Goal: Task Accomplishment & Management: Use online tool/utility

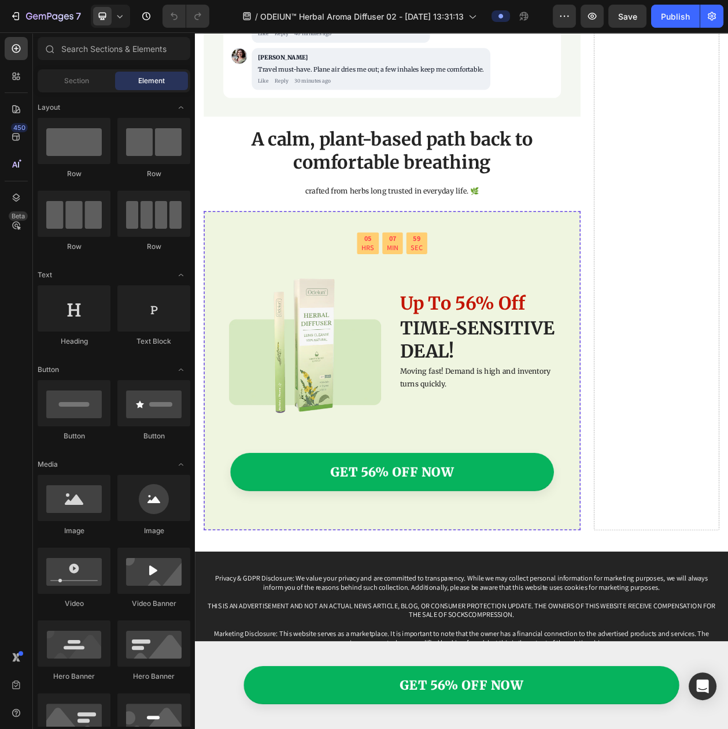
scroll to position [4952, 0]
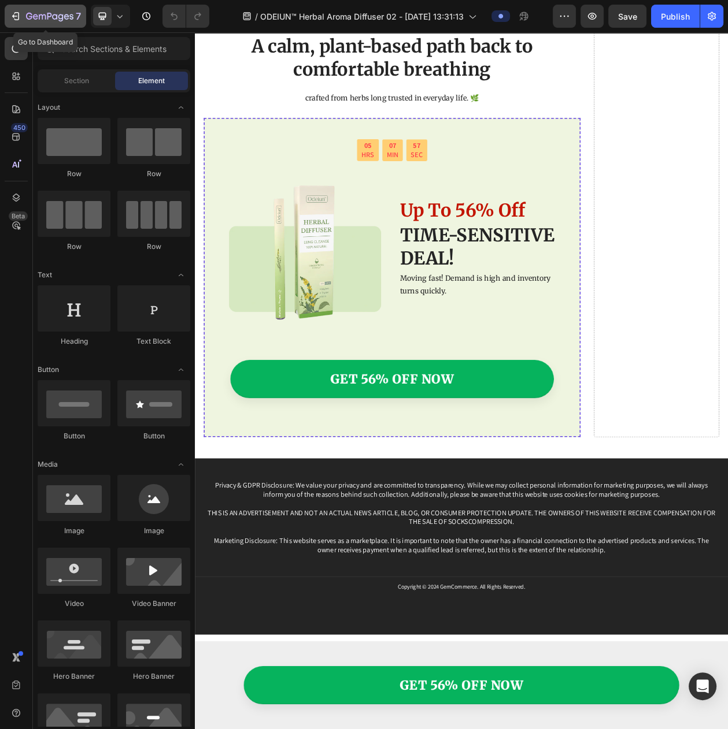
click at [47, 23] on button "7" at bounding box center [45, 16] width 81 height 23
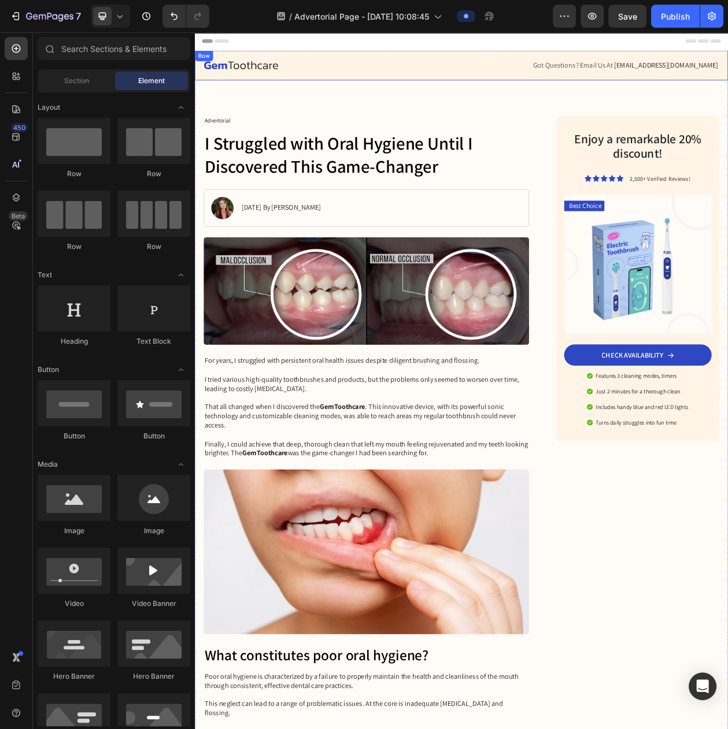
click at [590, 92] on div "Image Got Questions? Email Us At [EMAIL_ADDRESS][DOMAIN_NAME] Text Block Row Row" at bounding box center [542, 75] width 694 height 39
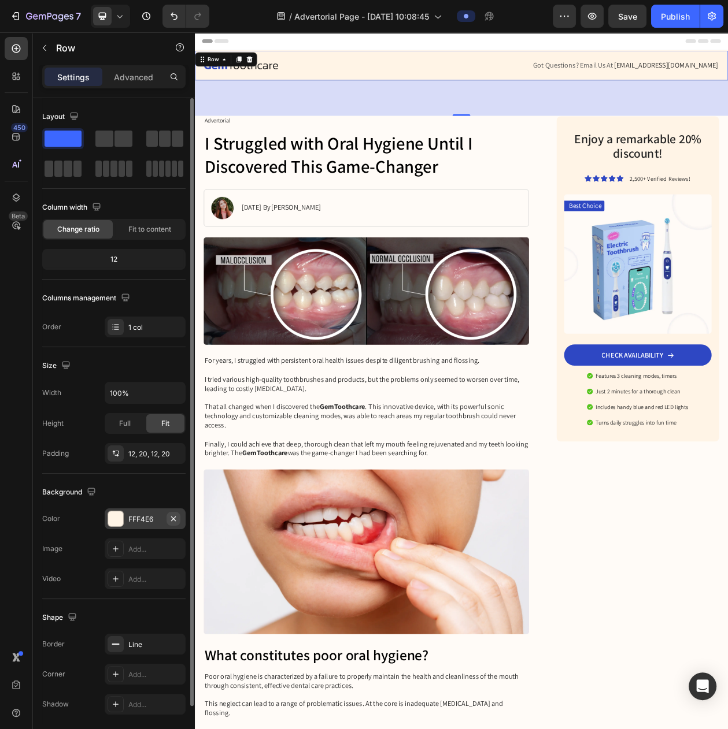
click at [171, 522] on icon "button" at bounding box center [173, 518] width 9 height 9
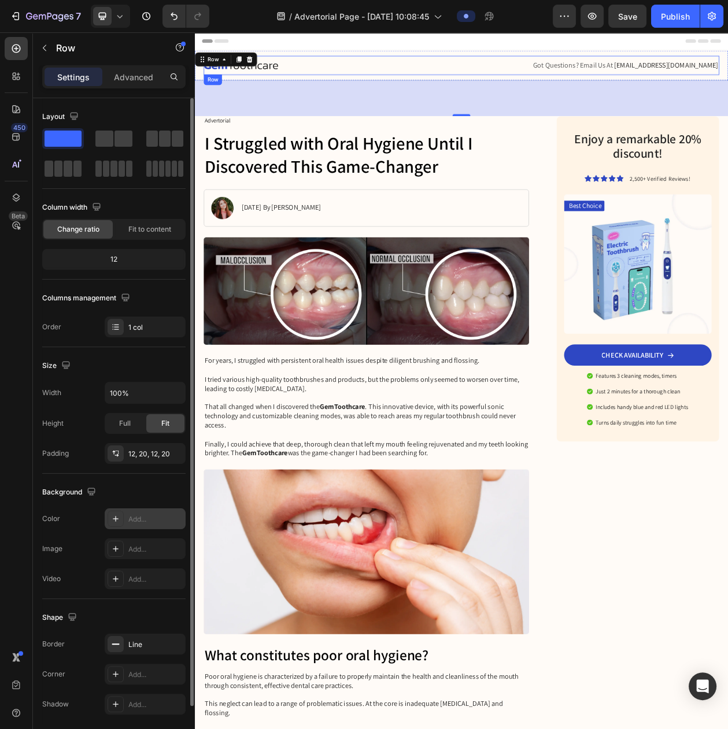
click at [450, 79] on div at bounding box center [369, 75] width 327 height 11
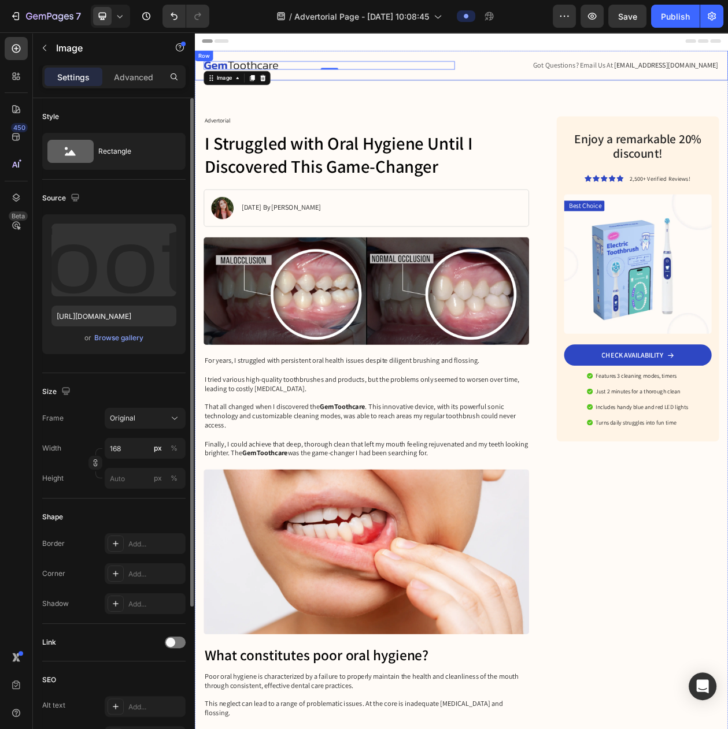
click at [274, 60] on div "Image 0 Got Questions? Email Us At [EMAIL_ADDRESS][DOMAIN_NAME] Text Block Row …" at bounding box center [542, 75] width 694 height 39
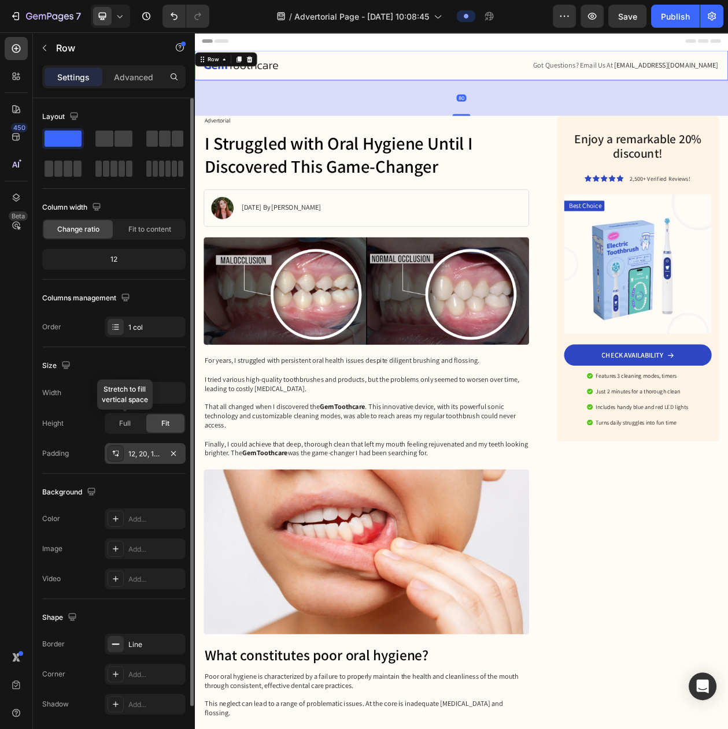
scroll to position [61, 0]
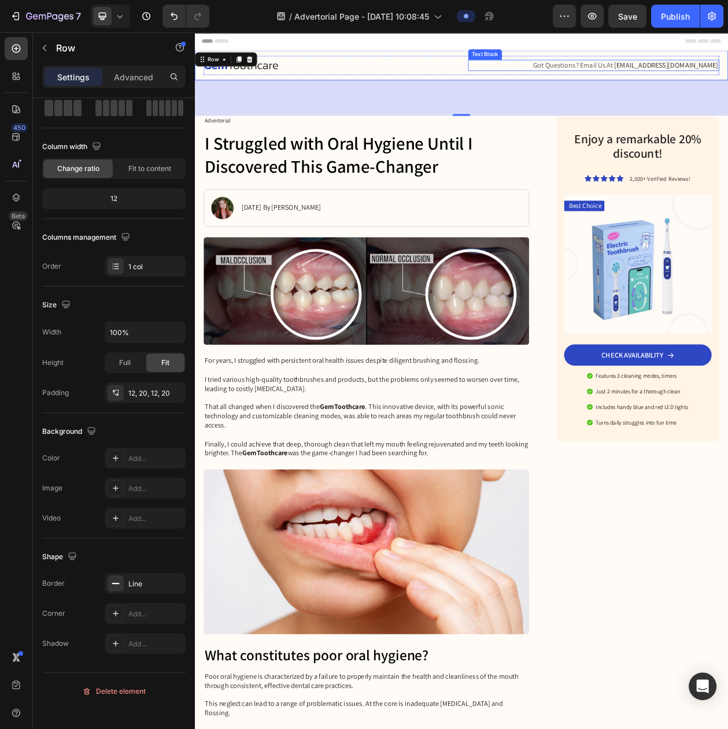
click at [727, 81] on span "Got Questions? Email Us At" at bounding box center [687, 75] width 104 height 12
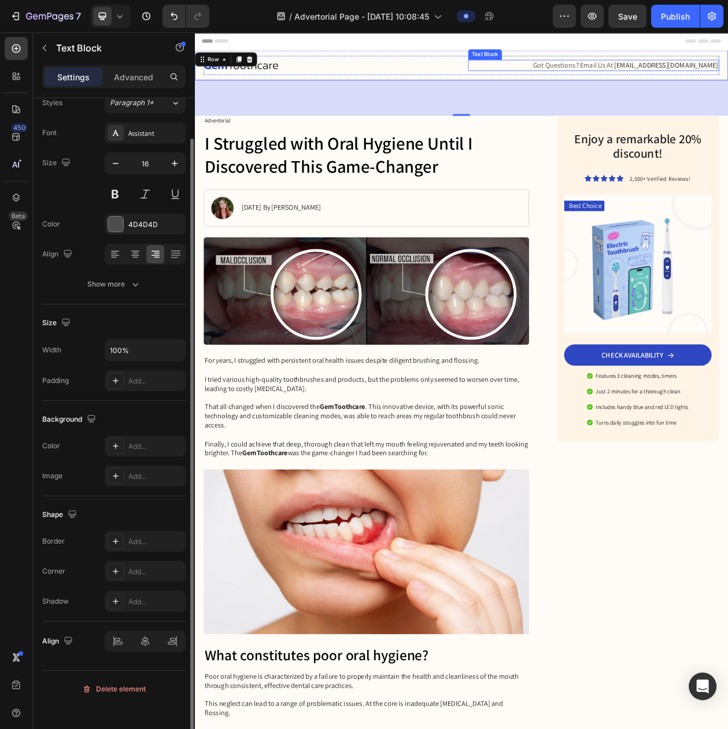
scroll to position [0, 0]
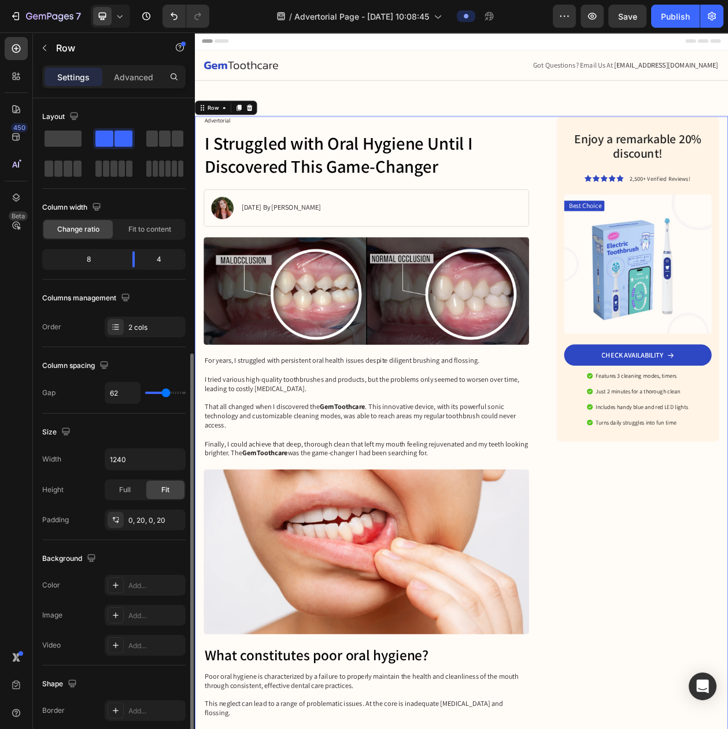
scroll to position [192, 0]
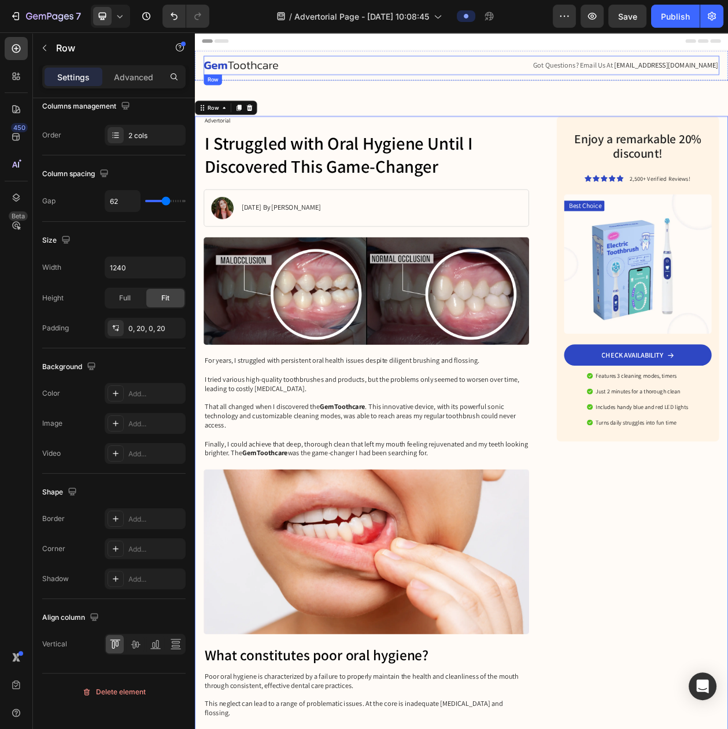
click at [529, 69] on div "Image Got Questions? Email Us At [EMAIL_ADDRESS][DOMAIN_NAME] Text Block Row" at bounding box center [541, 75] width 670 height 25
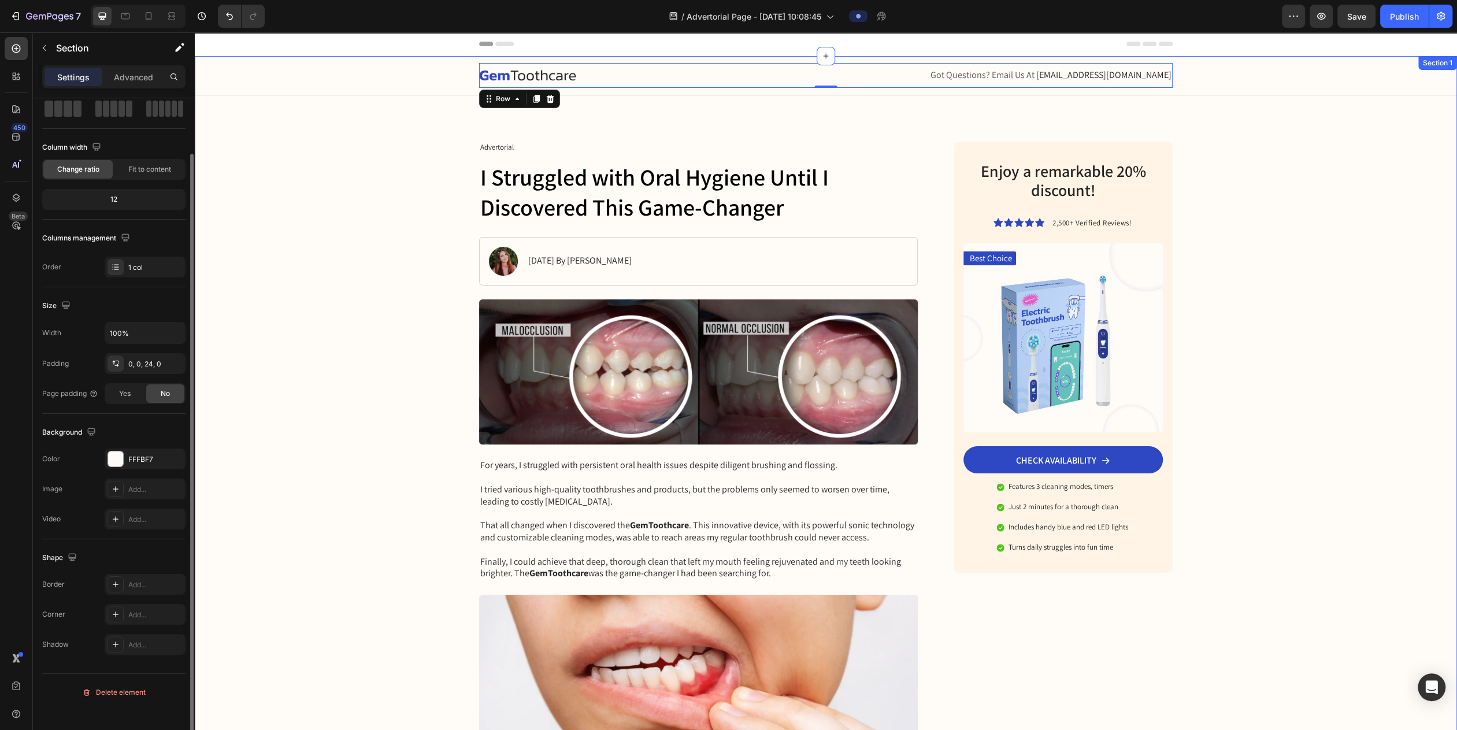
scroll to position [0, 0]
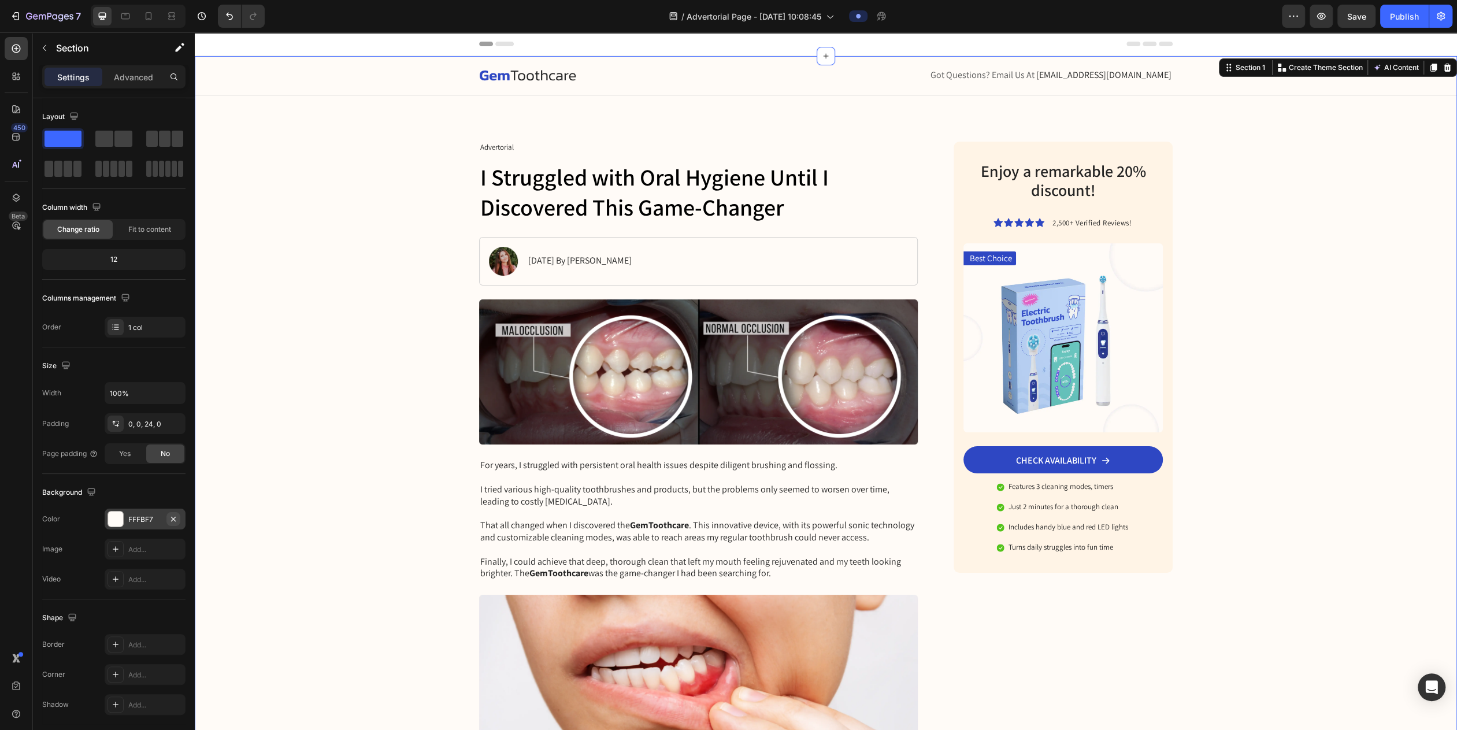
click at [171, 524] on icon "button" at bounding box center [173, 518] width 9 height 9
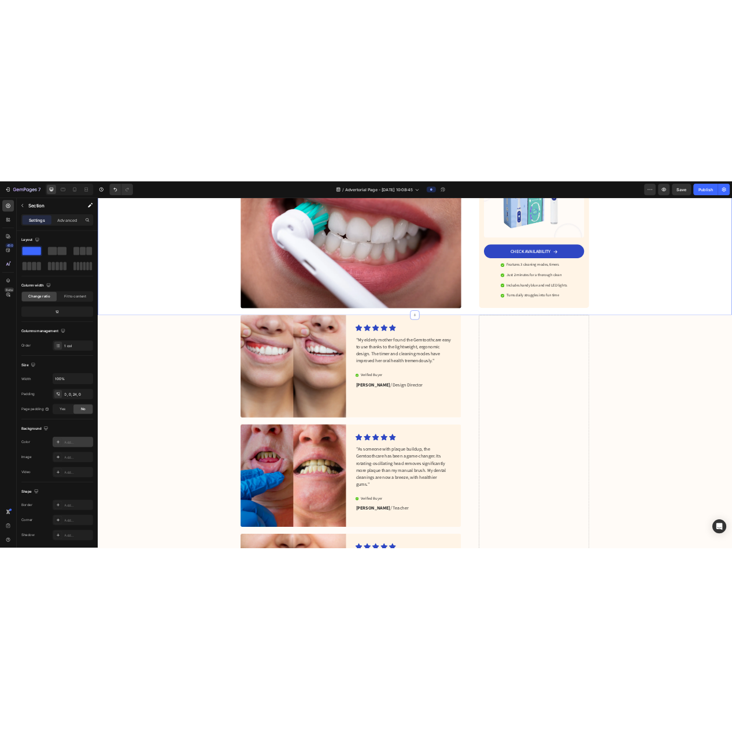
scroll to position [2673, 0]
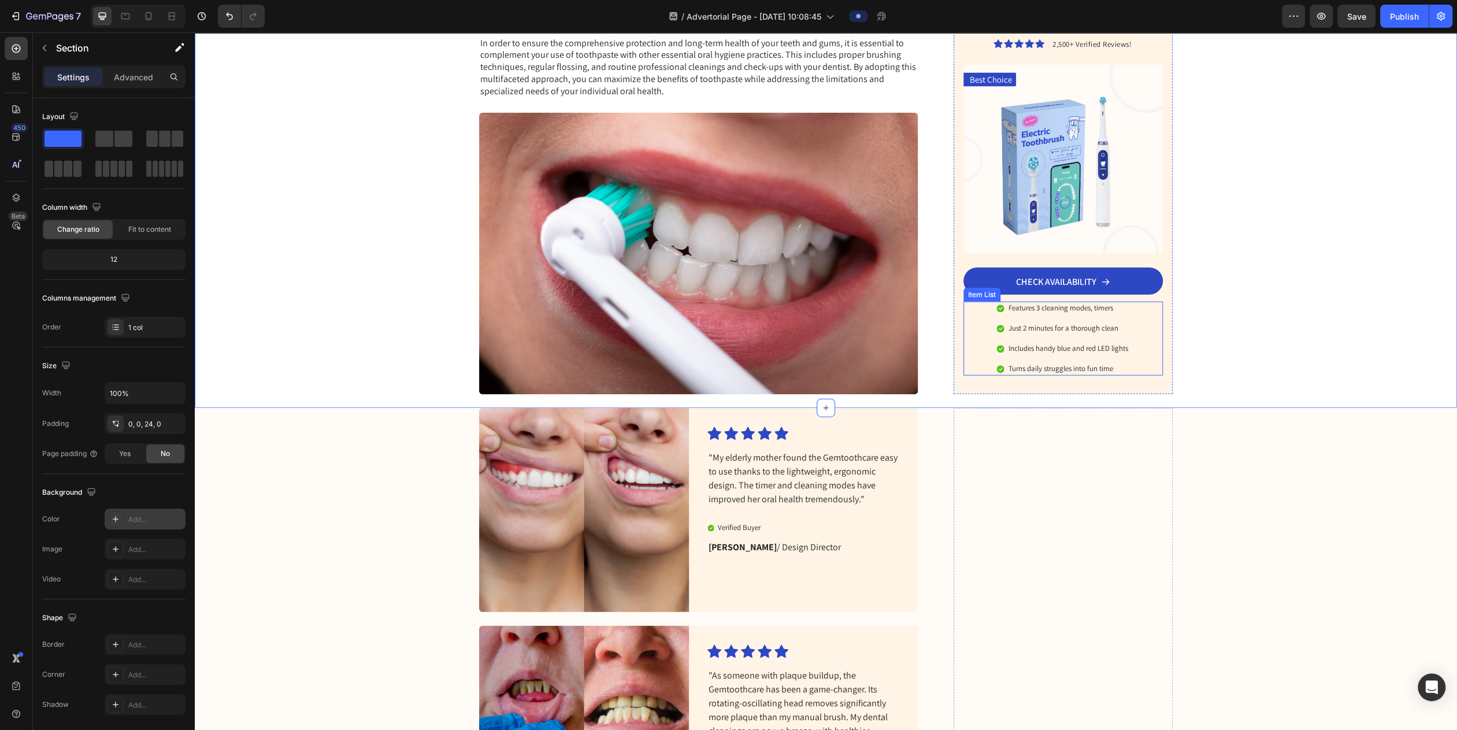
click at [727, 320] on div "Features 3 cleaning modes, timers Just 2 minutes for a thorough clean Includes …" at bounding box center [1062, 339] width 199 height 74
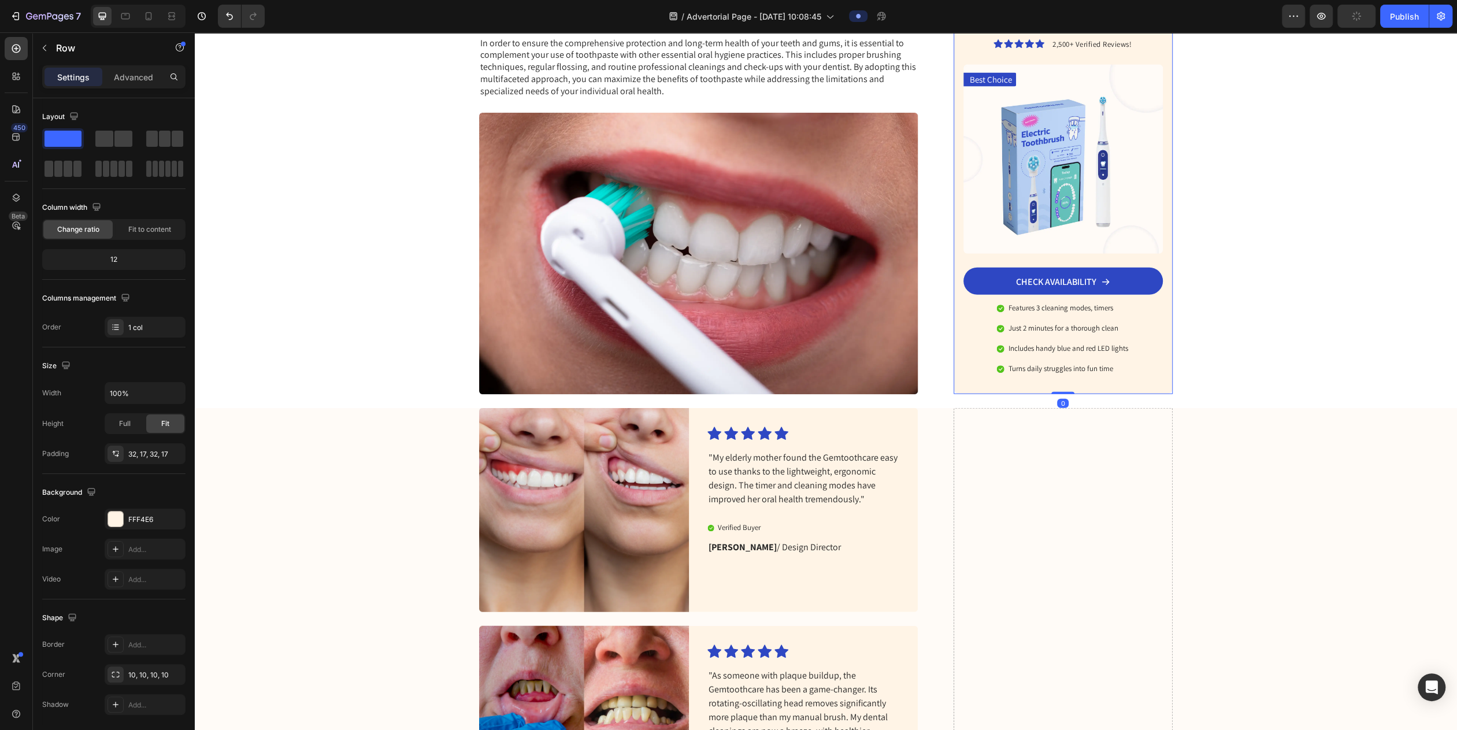
click at [727, 240] on div "Enjoy a remarkable 20% discount! Heading Icon Icon Icon Icon Icon Icon List 2,5…" at bounding box center [1063, 178] width 219 height 431
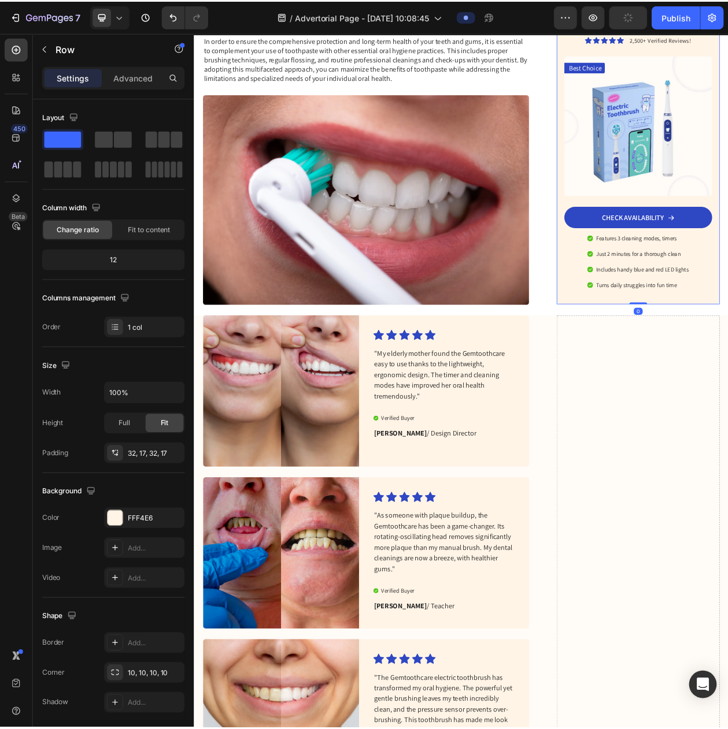
scroll to position [2667, 0]
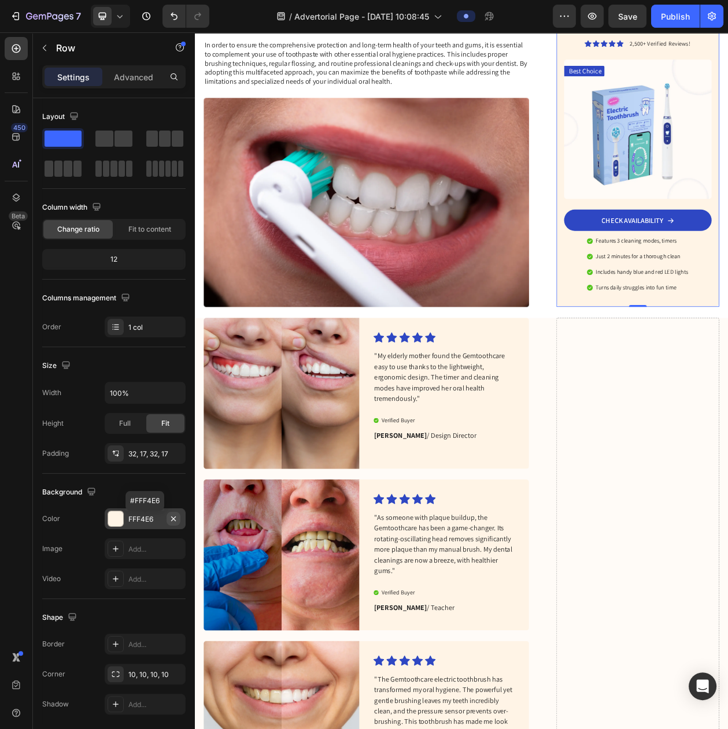
click at [176, 526] on button "button" at bounding box center [173, 519] width 14 height 14
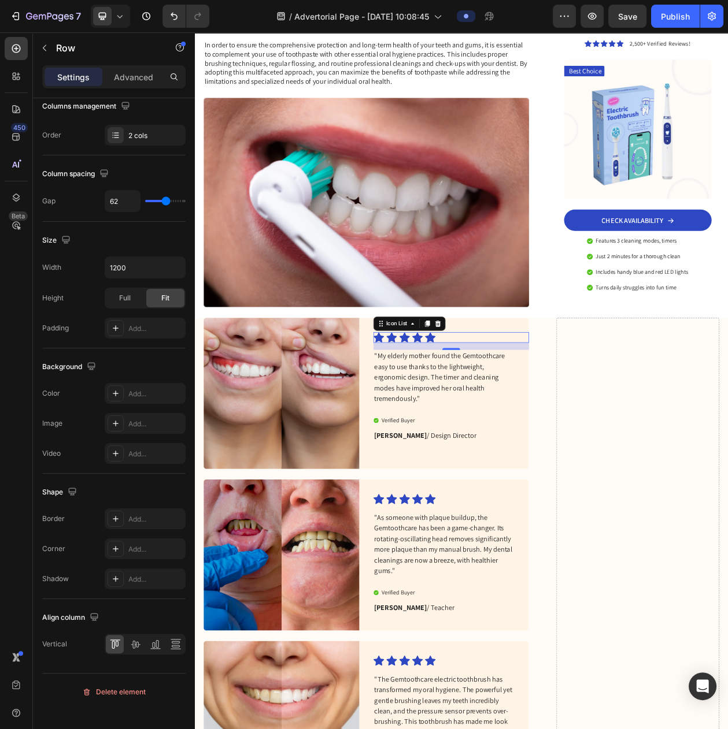
scroll to position [0, 0]
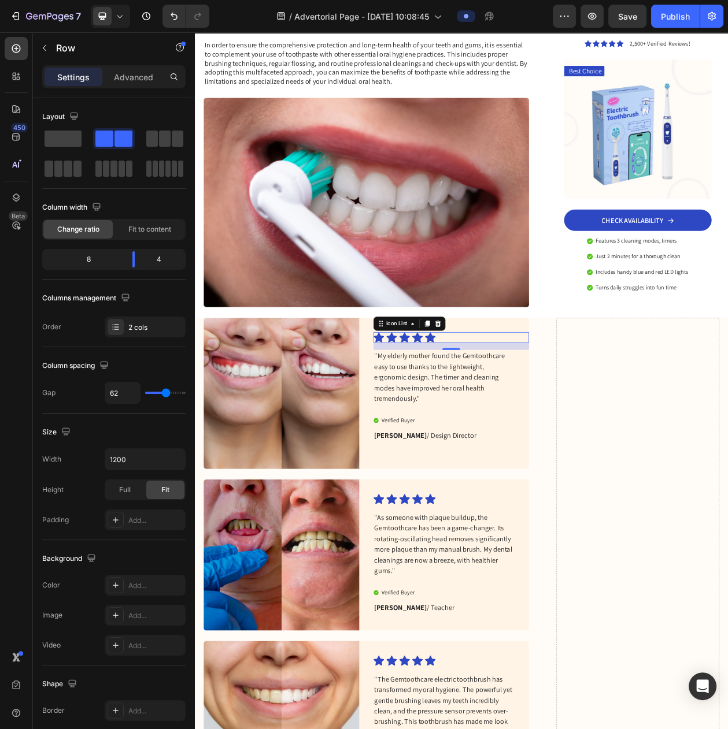
click at [605, 422] on div "Icon Icon Icon Icon Icon Icon List 0" at bounding box center [528, 429] width 202 height 14
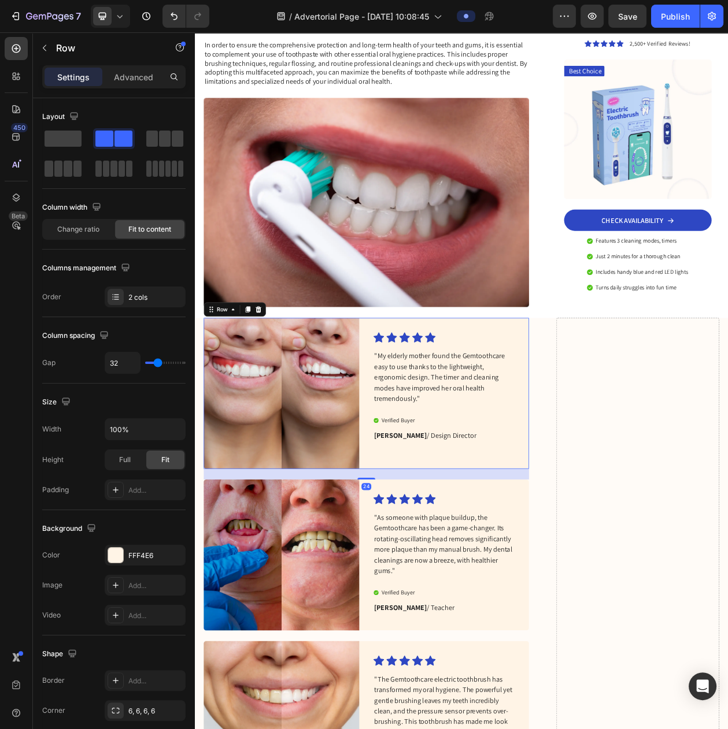
click at [416, 544] on div "Image Icon Icon Icon Icon Icon Icon List "My elderly mother found the Gemtoothc…" at bounding box center [417, 502] width 423 height 197
click at [173, 557] on icon "button" at bounding box center [173, 555] width 5 height 5
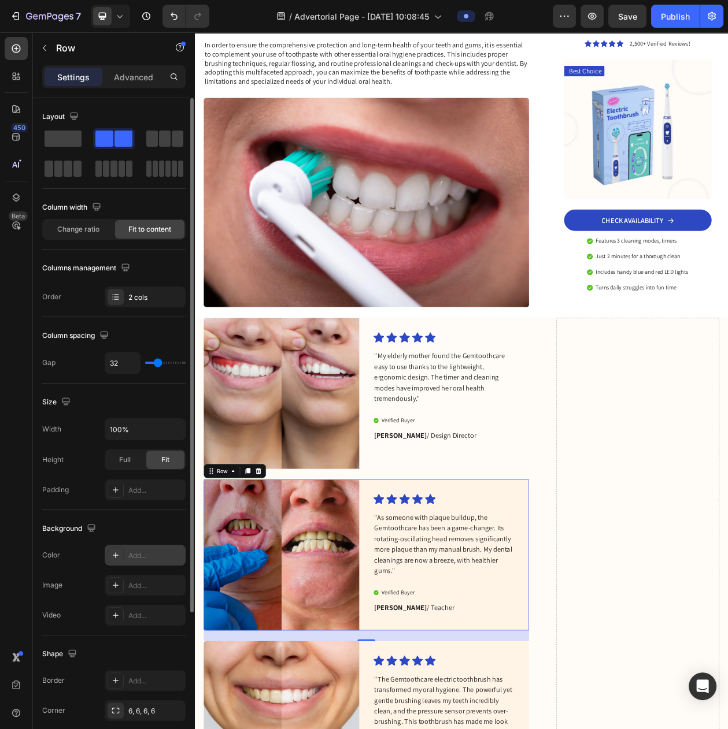
click at [416, 729] on div "Image Icon Icon Icon Icon Icon Icon List "As someone with plaque buildup, the G…" at bounding box center [417, 712] width 423 height 197
click at [176, 560] on icon "button" at bounding box center [173, 555] width 9 height 9
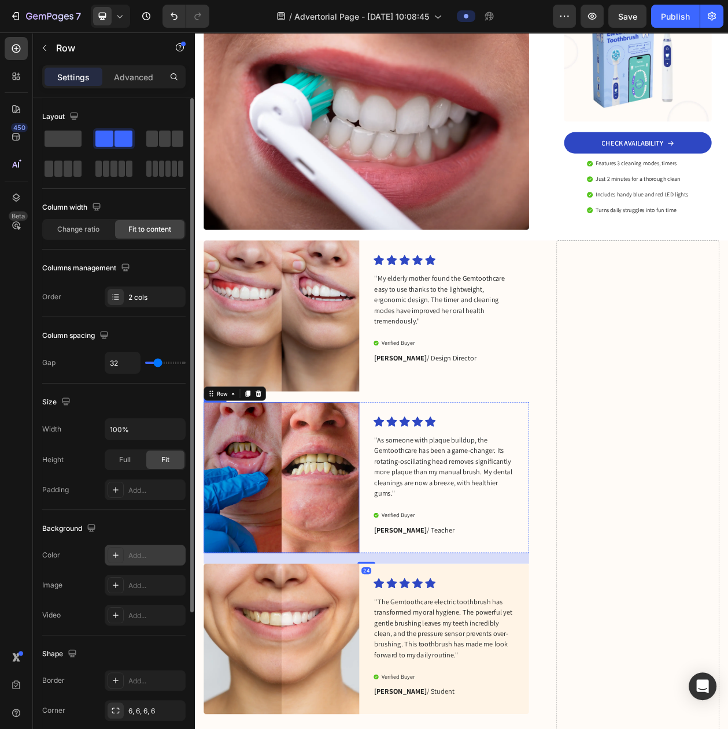
scroll to position [2884, 0]
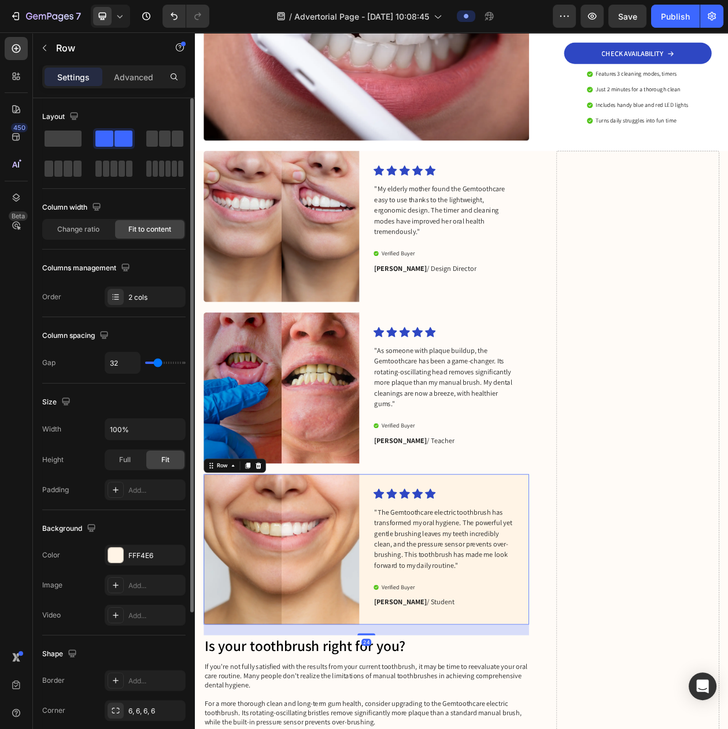
click at [416, 729] on div "Image Icon Icon Icon Icon Icon Icon List "The Gemtoothcare electric toothbrush …" at bounding box center [417, 706] width 423 height 197
click at [172, 557] on icon "button" at bounding box center [173, 555] width 5 height 5
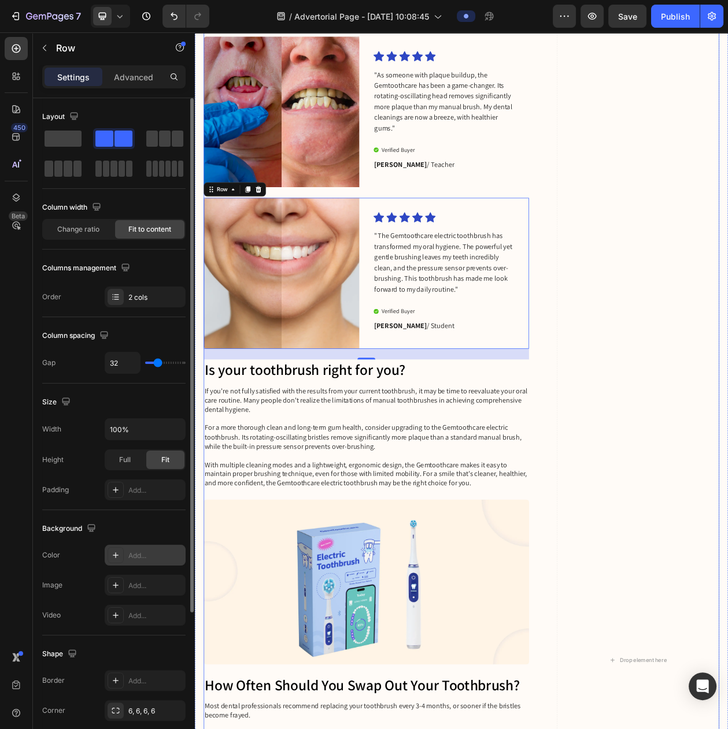
scroll to position [3318, 0]
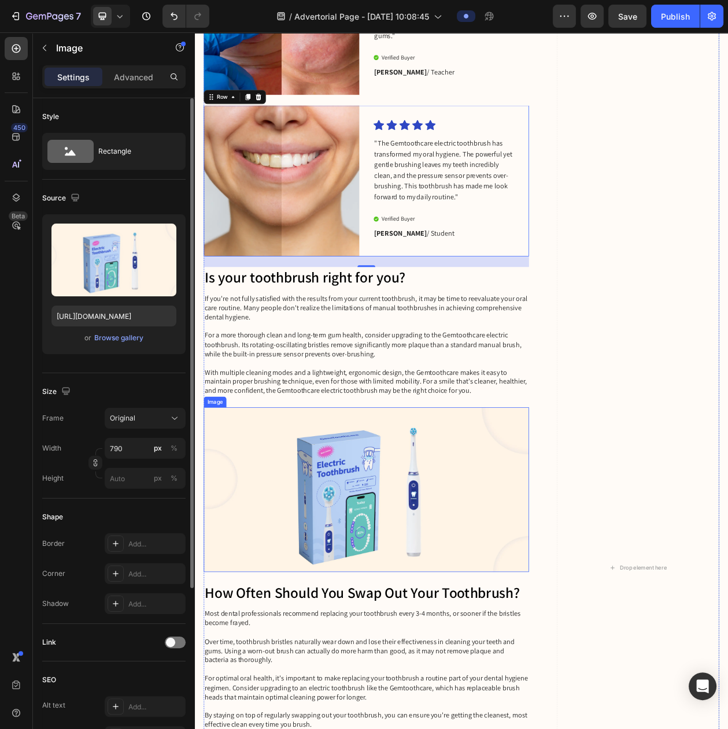
click at [578, 636] on img at bounding box center [417, 628] width 423 height 214
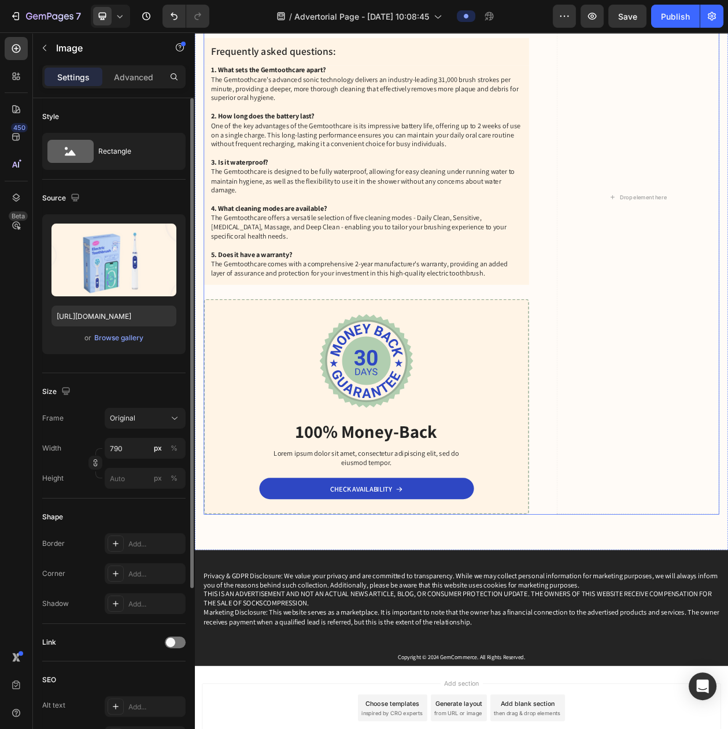
scroll to position [5580, 0]
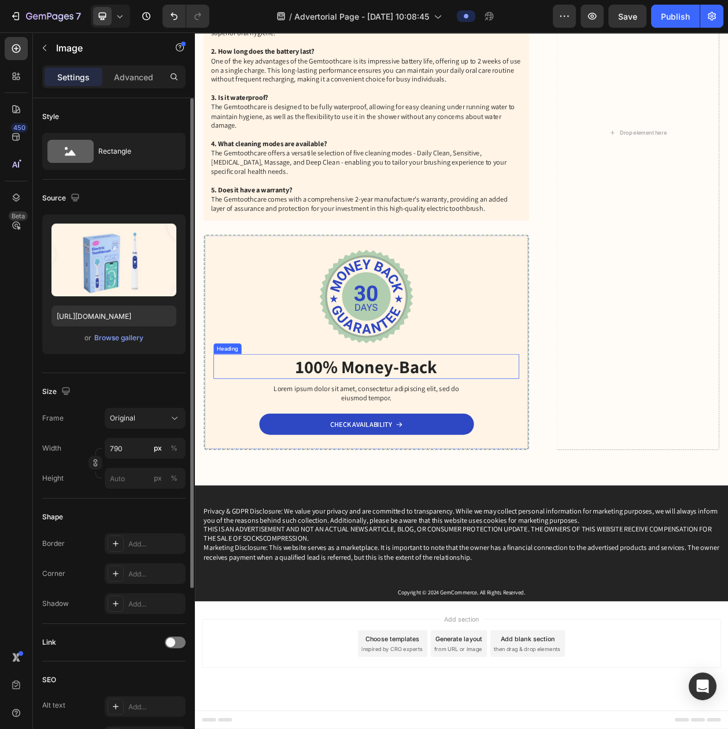
click at [596, 466] on h2 "100% Money-Back" at bounding box center [418, 467] width 398 height 32
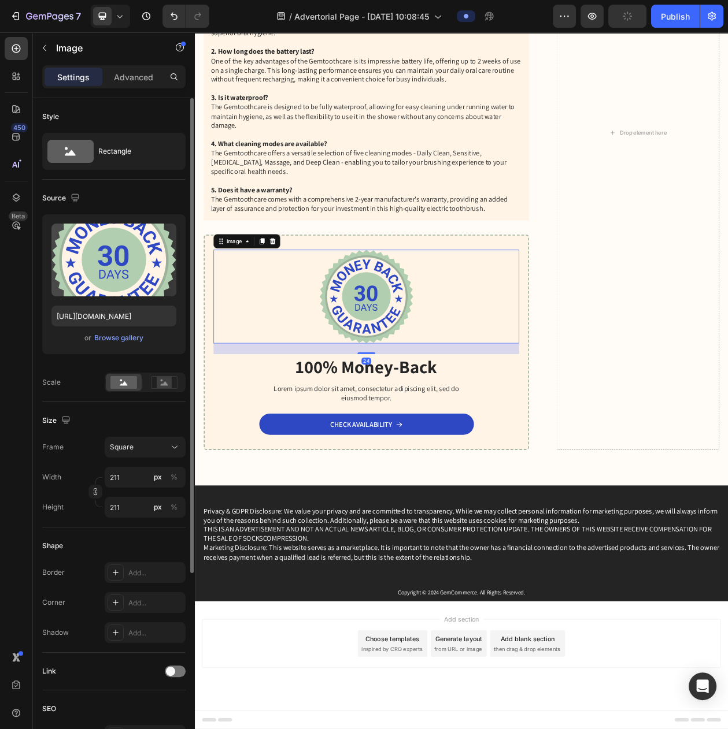
click at [570, 324] on div at bounding box center [418, 377] width 398 height 122
click at [610, 454] on div "Image 24 100% Money-Back Heading Lorem ipsum dolor sit amet, consectetur adipis…" at bounding box center [417, 436] width 423 height 280
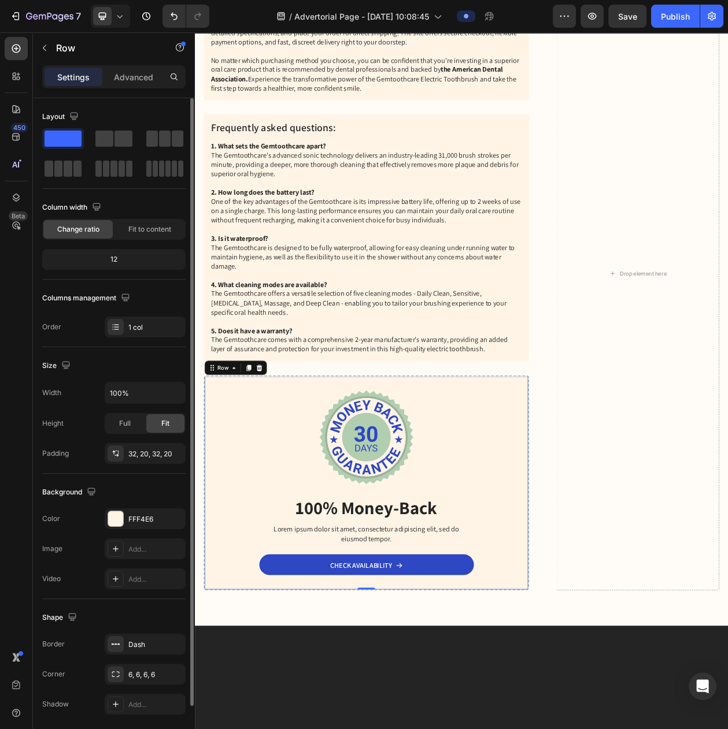
scroll to position [5146, 0]
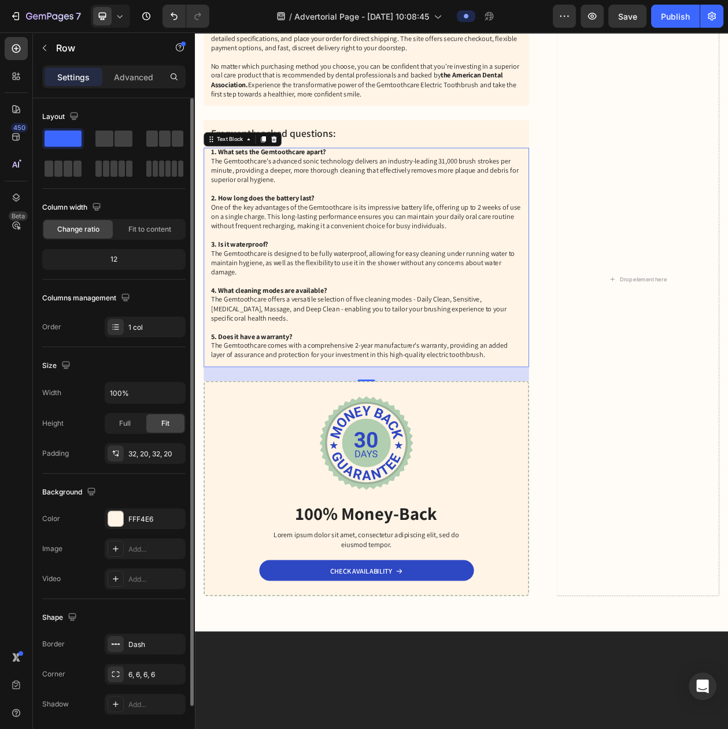
click at [617, 424] on div "1. What sets the Gemtoothcare apart? The Gemtoothcare's advanced sonic technolo…" at bounding box center [417, 326] width 423 height 286
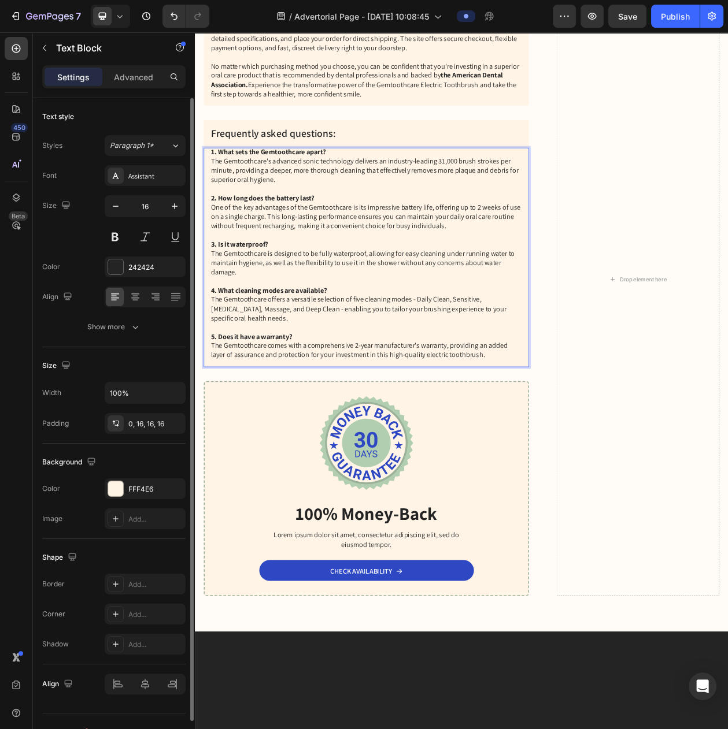
click at [603, 459] on p "1. What sets the Gemtoothcare apart? The Gemtoothcare's advanced sonic technolo…" at bounding box center [418, 321] width 405 height 276
click at [601, 628] on div at bounding box center [418, 567] width 398 height 122
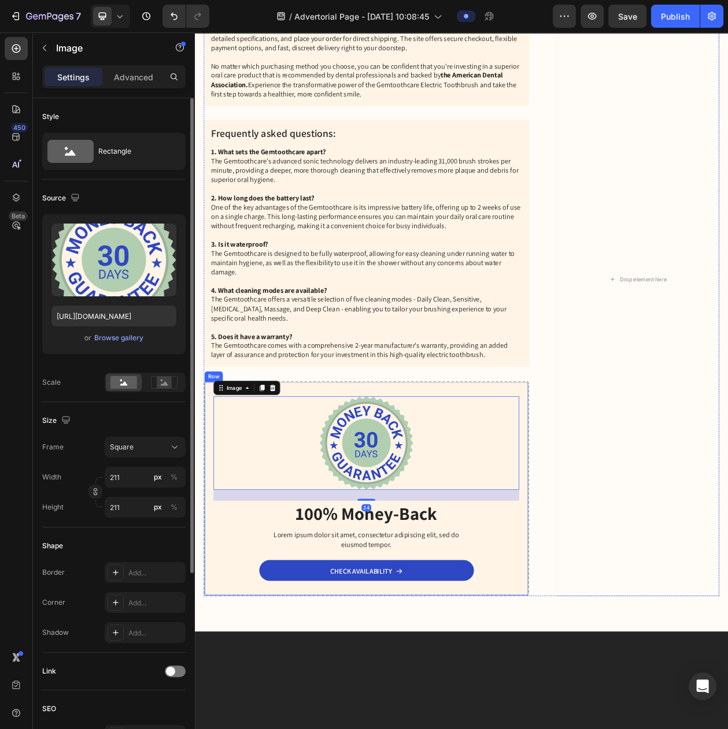
click at [621, 729] on div "Image 24 100% Money-Back Heading Lorem ipsum dolor sit amet, consectetur adipis…" at bounding box center [417, 627] width 423 height 280
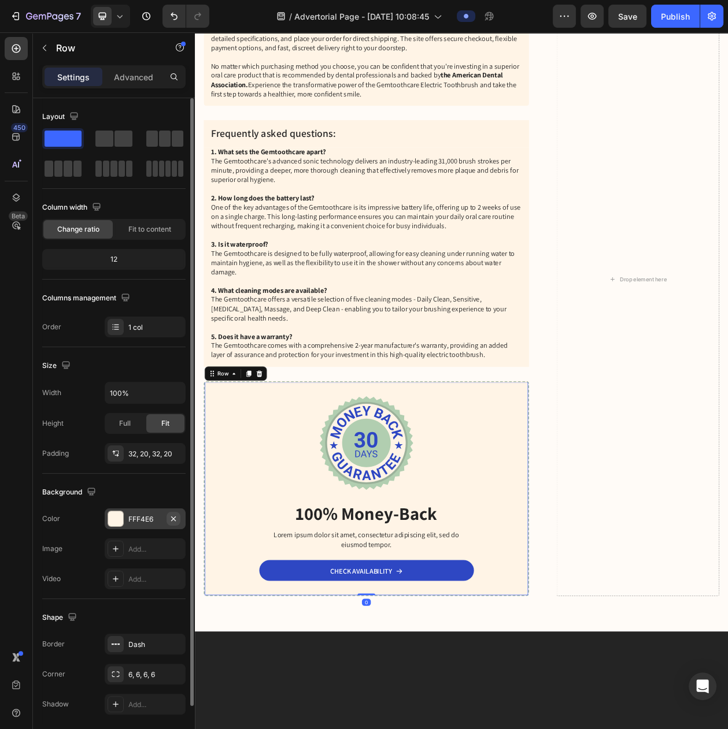
click at [177, 524] on icon "button" at bounding box center [173, 518] width 9 height 9
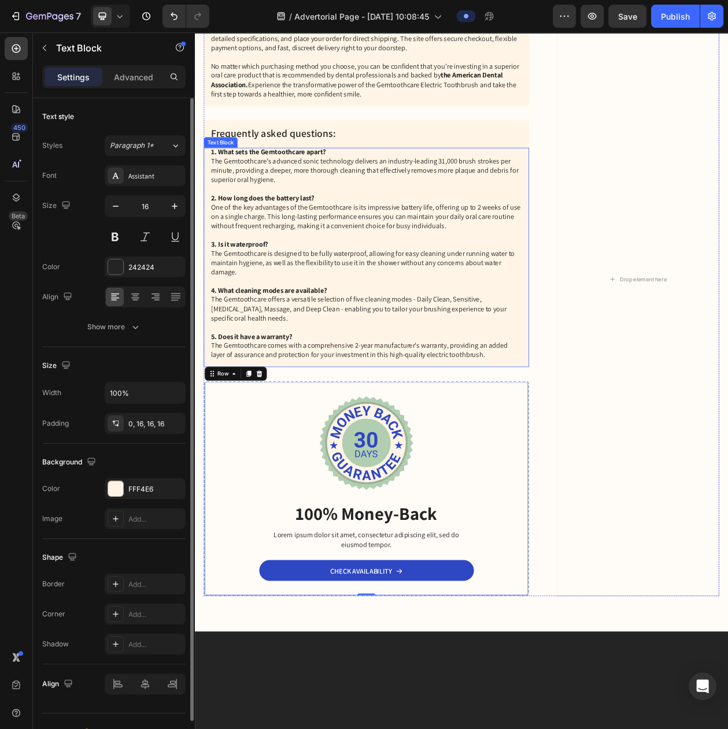
click at [616, 468] on div "1. What sets the Gemtoothcare apart? The Gemtoothcare's advanced sonic technolo…" at bounding box center [417, 326] width 423 height 286
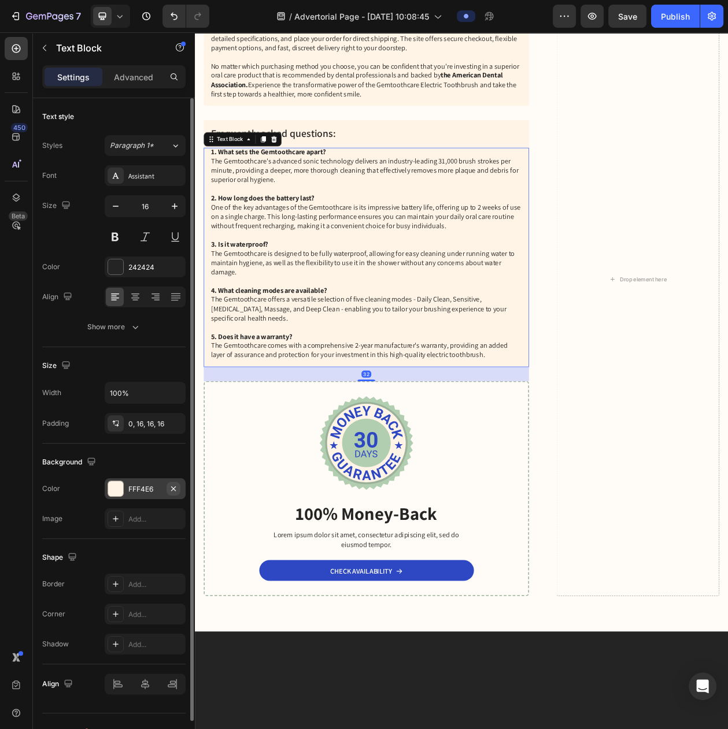
click at [177, 494] on icon "button" at bounding box center [173, 488] width 9 height 9
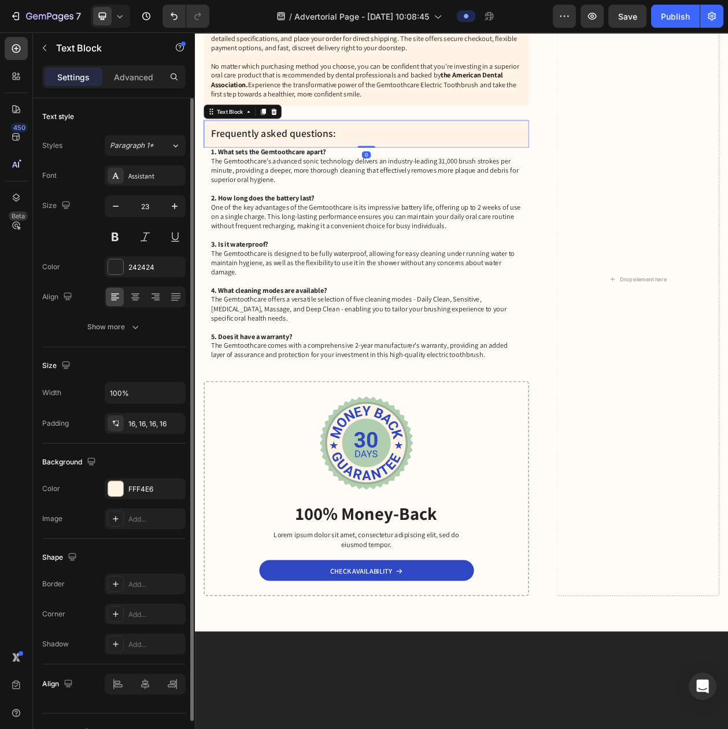
click at [584, 173] on p "Frequently asked questions:" at bounding box center [418, 164] width 405 height 17
click at [171, 494] on icon "button" at bounding box center [173, 488] width 9 height 9
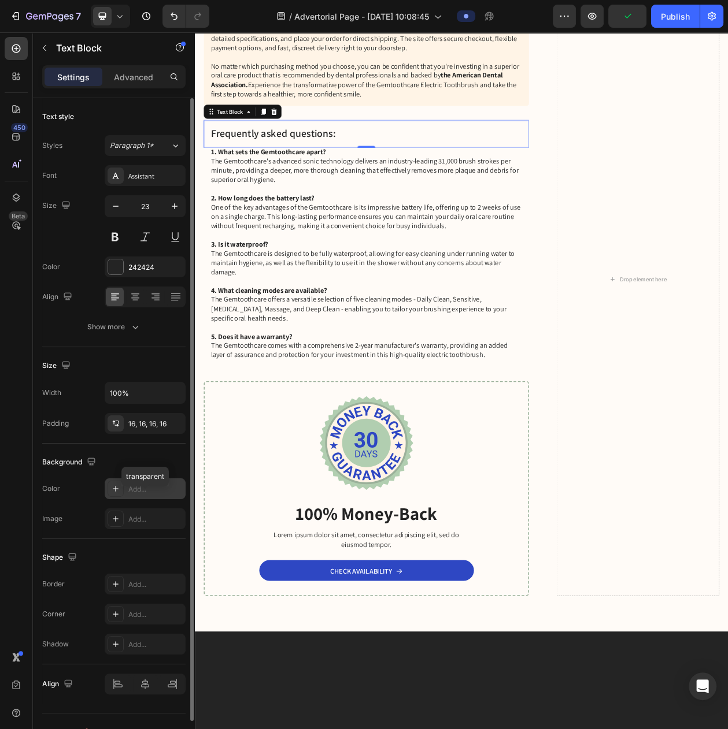
click at [171, 495] on div "Add..." at bounding box center [155, 489] width 54 height 10
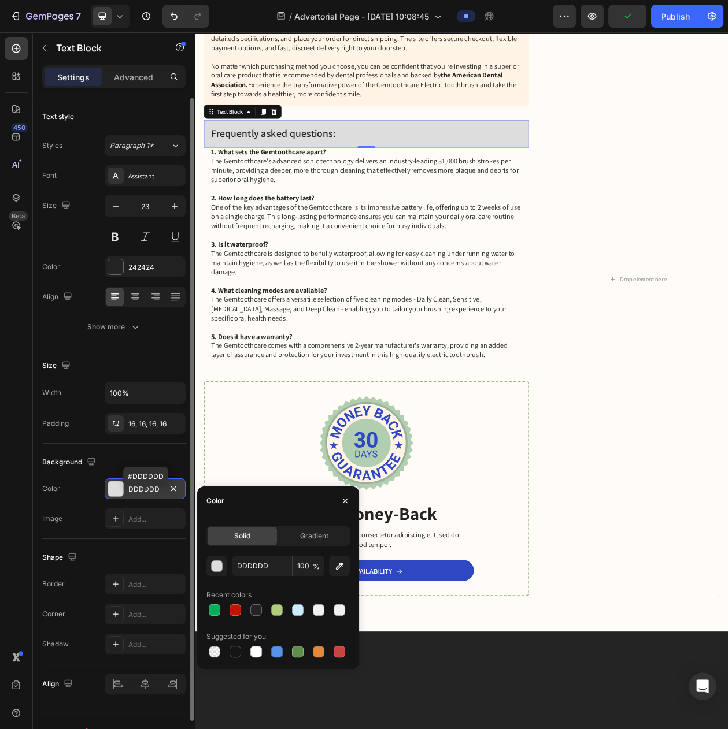
click at [171, 494] on icon "button" at bounding box center [173, 488] width 9 height 9
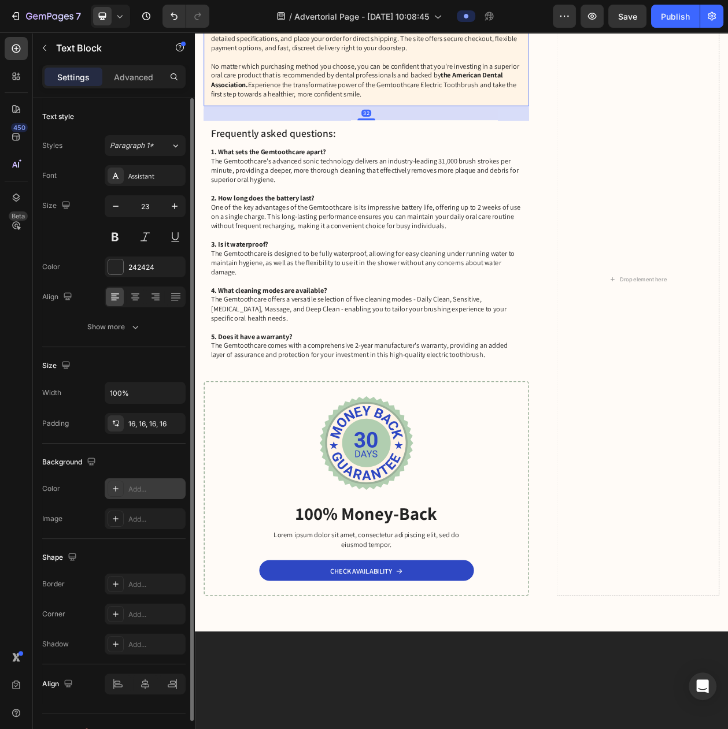
click at [569, 119] on p "The Gemtoothcare Electric Toothbrush is available for purchase through a variet…" at bounding box center [418, 35] width 405 height 168
click at [173, 494] on icon "button" at bounding box center [173, 488] width 9 height 9
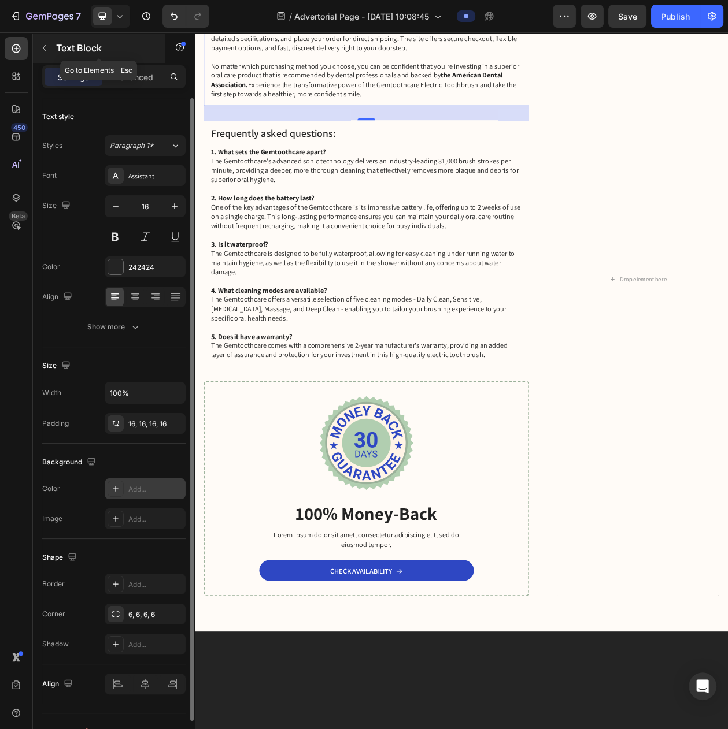
click at [48, 53] on button "button" at bounding box center [44, 48] width 18 height 18
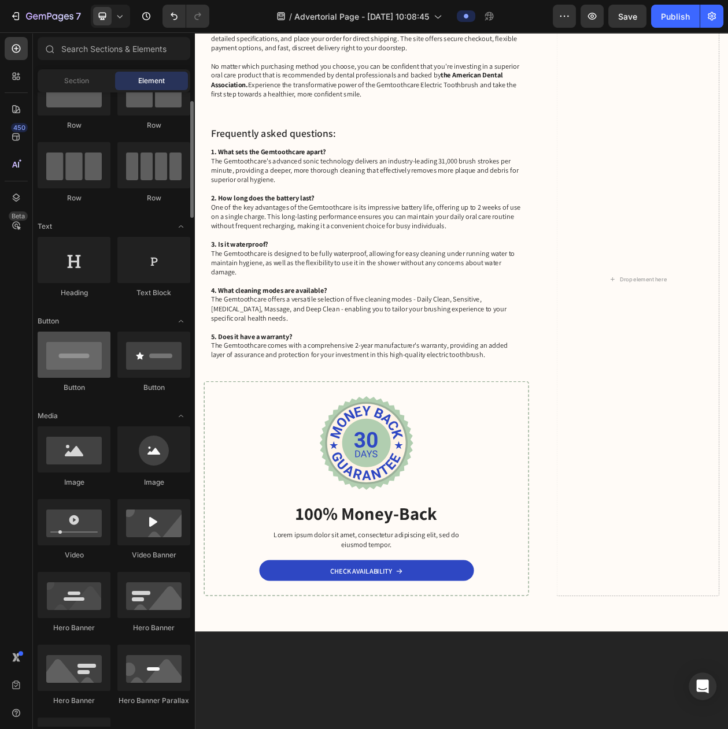
scroll to position [0, 0]
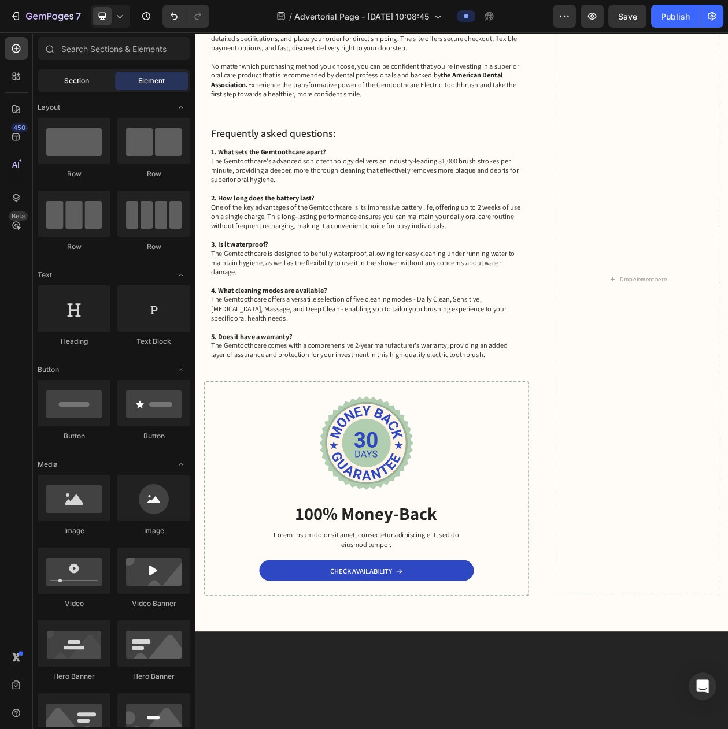
click at [105, 84] on div "Section" at bounding box center [76, 81] width 73 height 18
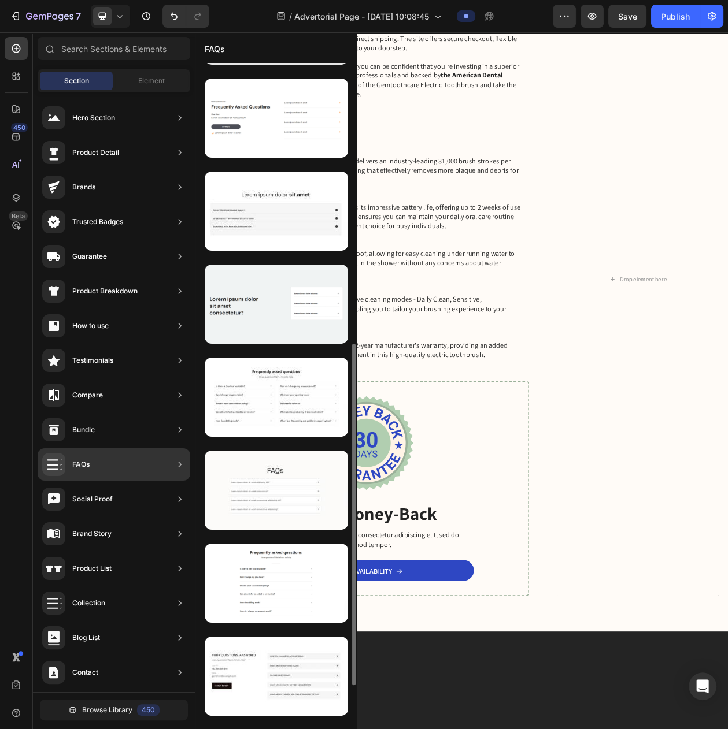
scroll to position [618, 0]
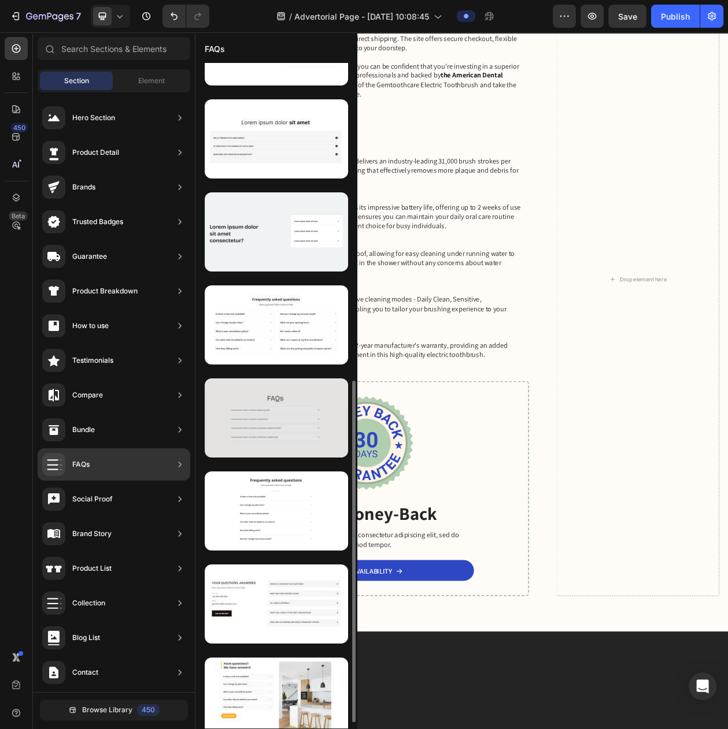
click at [295, 433] on div at bounding box center [276, 418] width 143 height 79
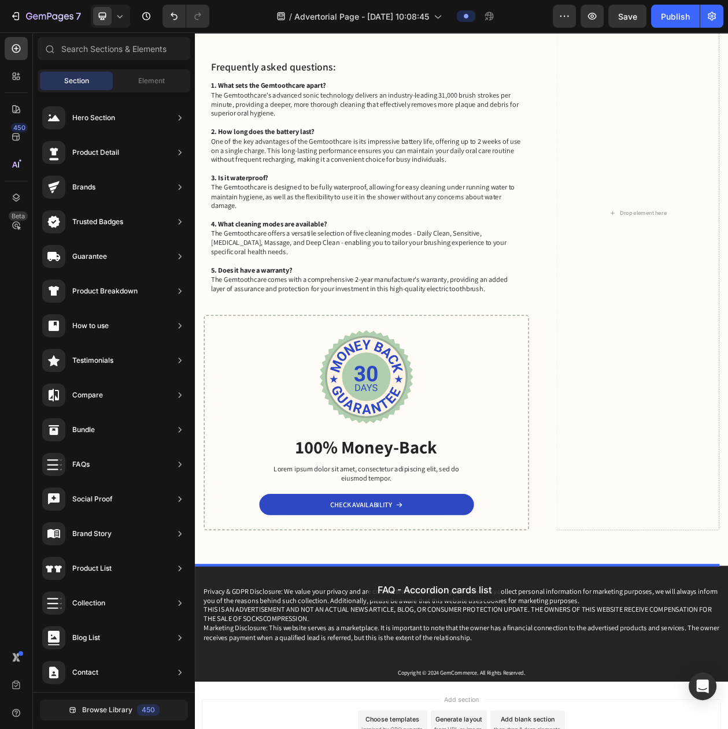
scroll to position [5580, 0]
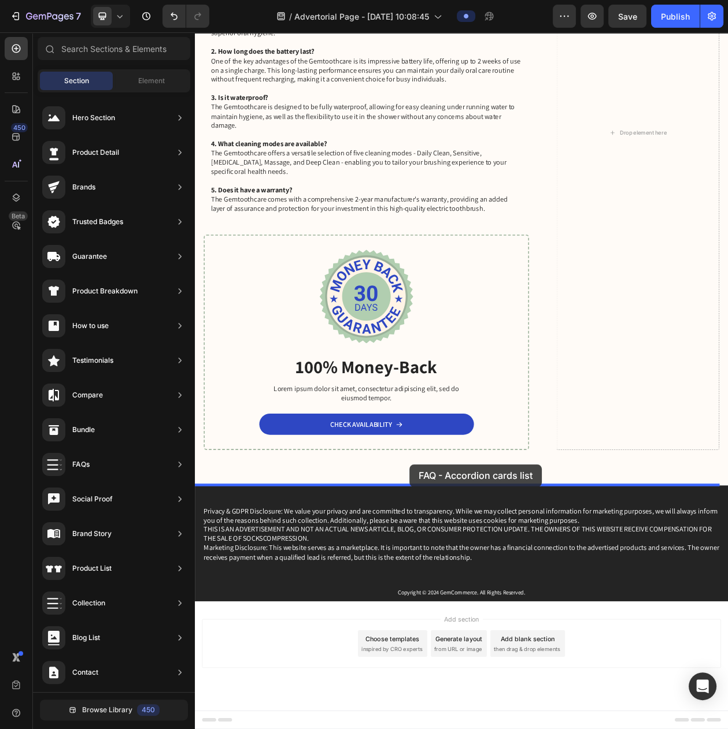
drag, startPoint x: 490, startPoint y: 465, endPoint x: 474, endPoint y: 595, distance: 130.4
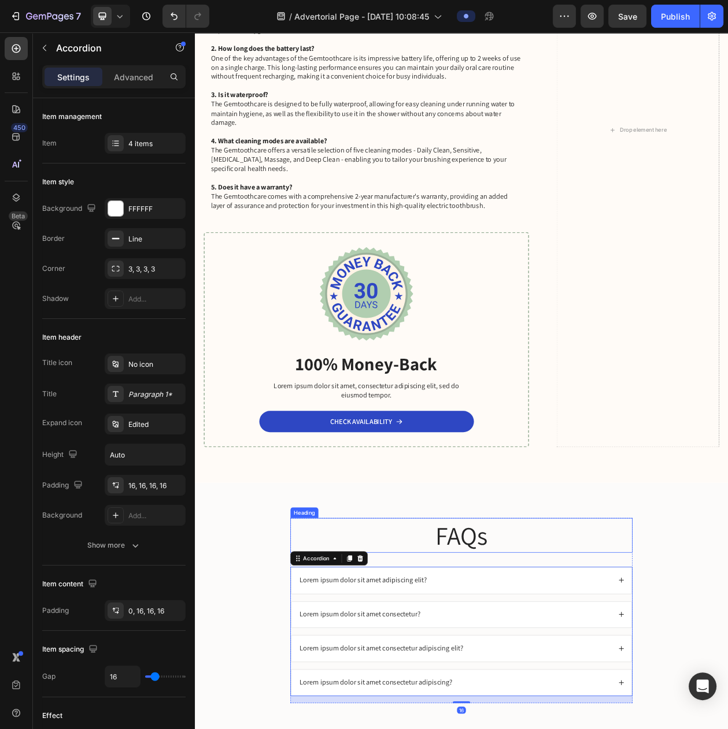
click at [548, 677] on h2 "FAQs" at bounding box center [541, 687] width 445 height 45
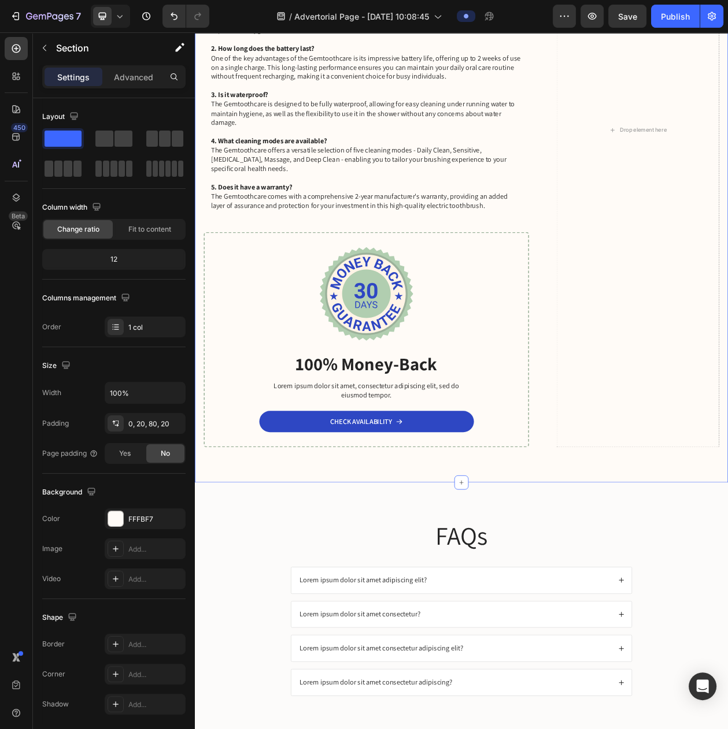
click at [548, 614] on div "The Gemtoothcare Electric Toothbrush is available for purchase through a variet…" at bounding box center [542, 183] width 694 height 872
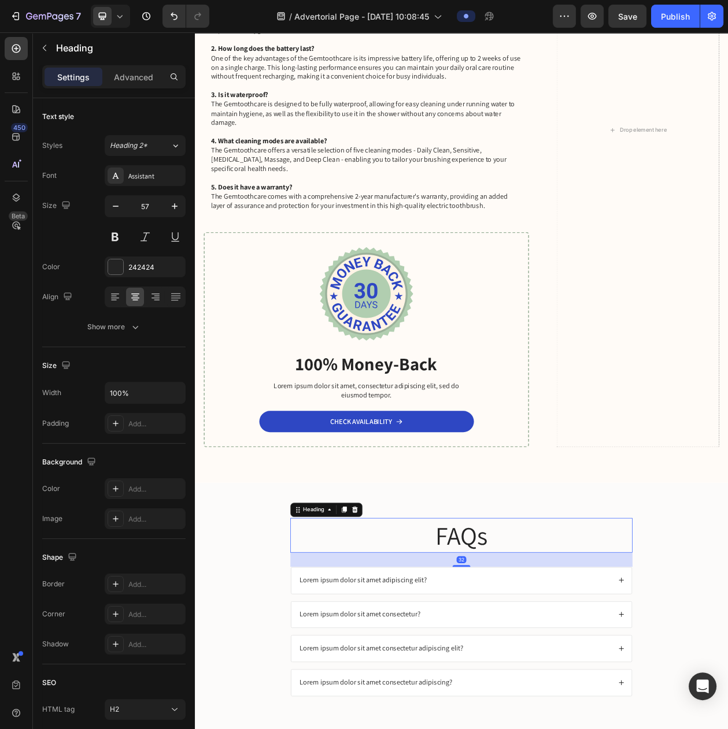
click at [508, 674] on h2 "FAQs" at bounding box center [541, 687] width 445 height 45
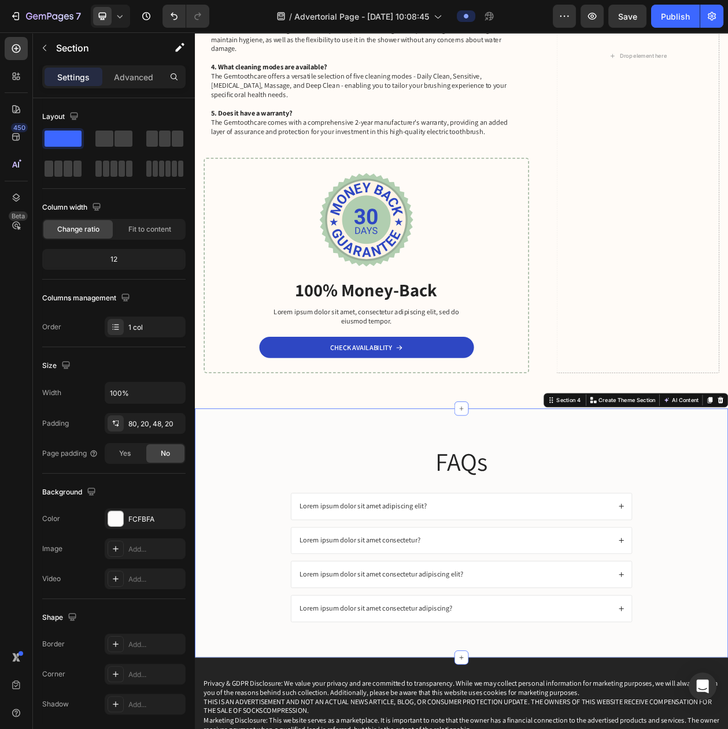
scroll to position [5869, 0]
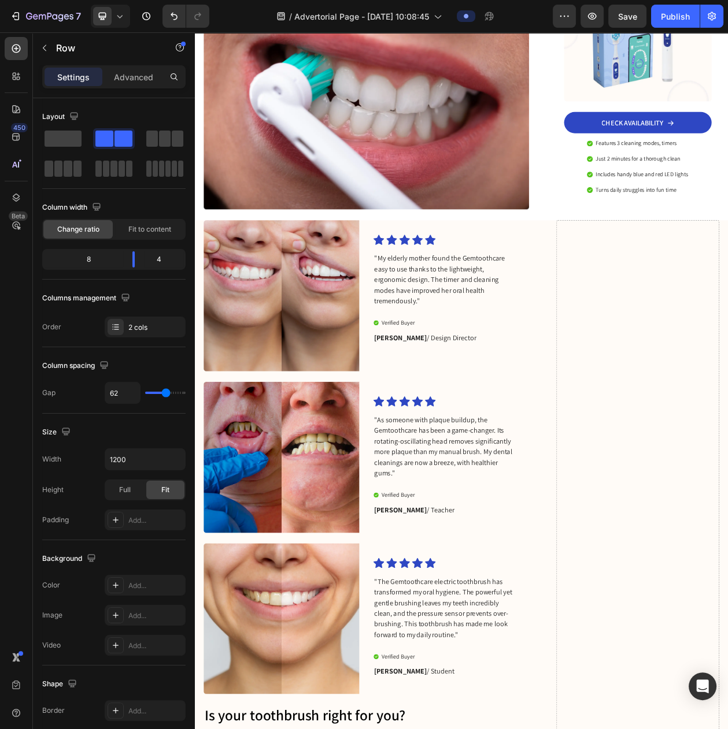
scroll to position [2762, 0]
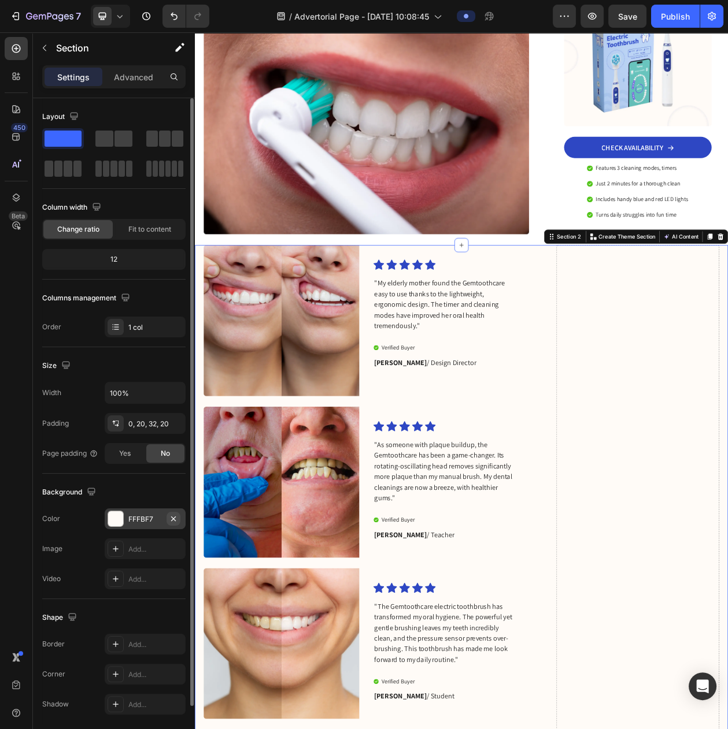
click at [172, 524] on icon "button" at bounding box center [173, 518] width 9 height 9
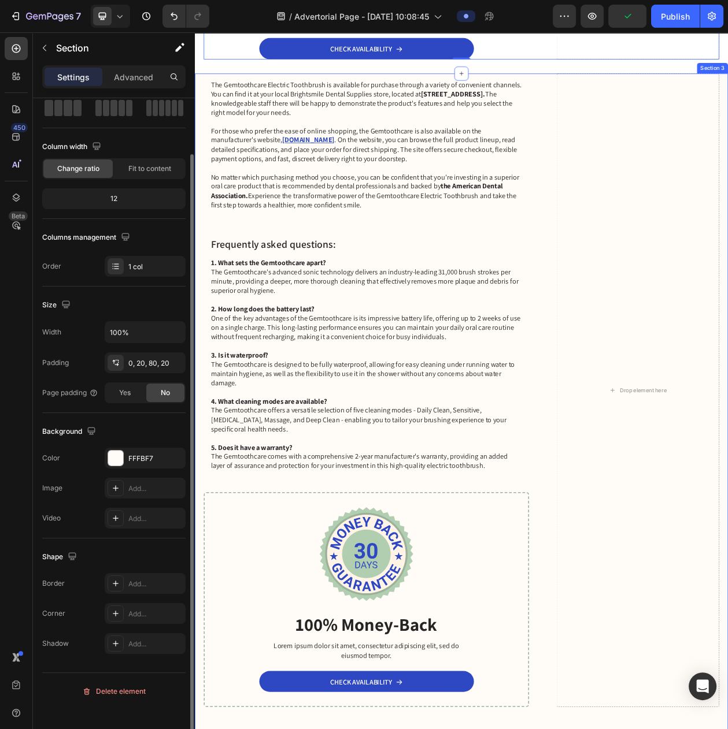
scroll to position [0, 0]
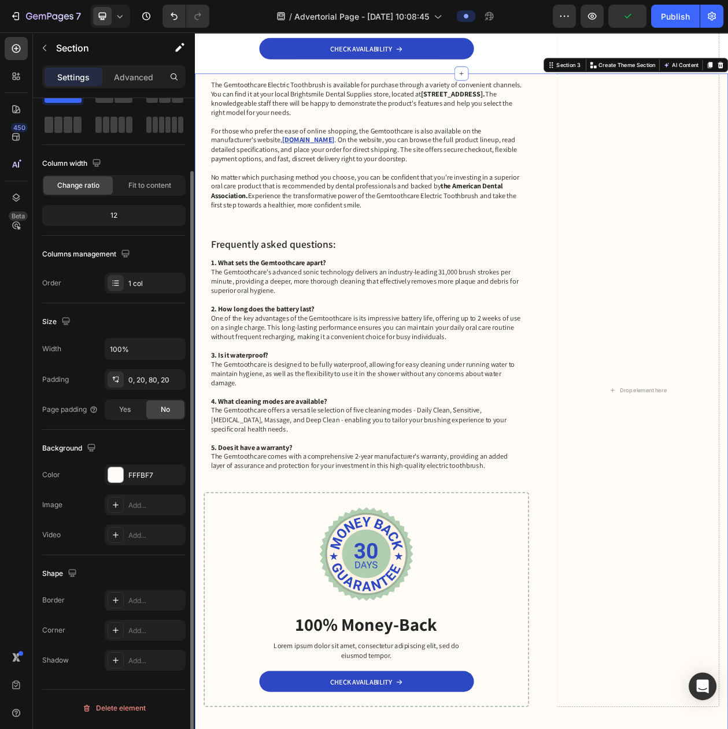
click at [727, 444] on div "The Gemtoothcare Electric Toothbrush is available for purchase through a variet…" at bounding box center [542, 522] width 694 height 872
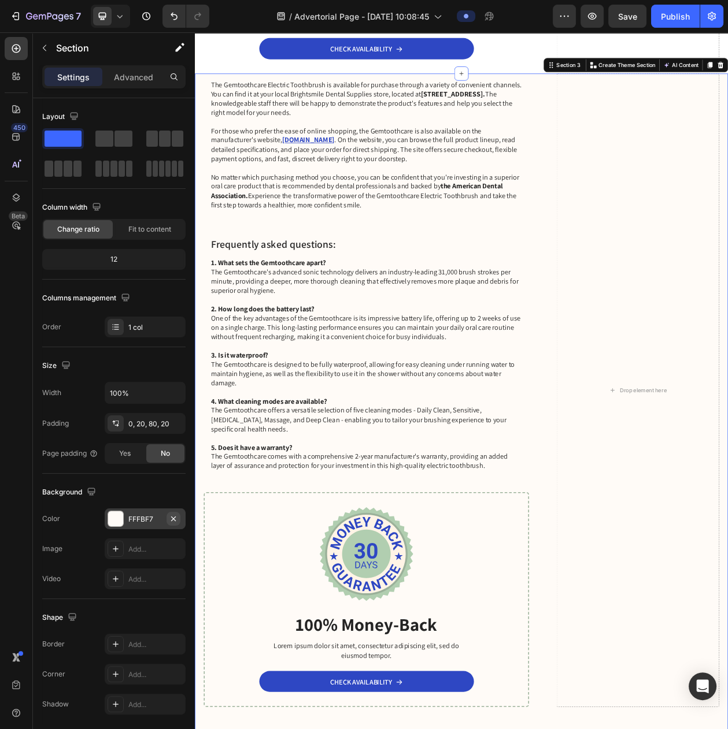
click at [171, 521] on icon "button" at bounding box center [173, 518] width 5 height 5
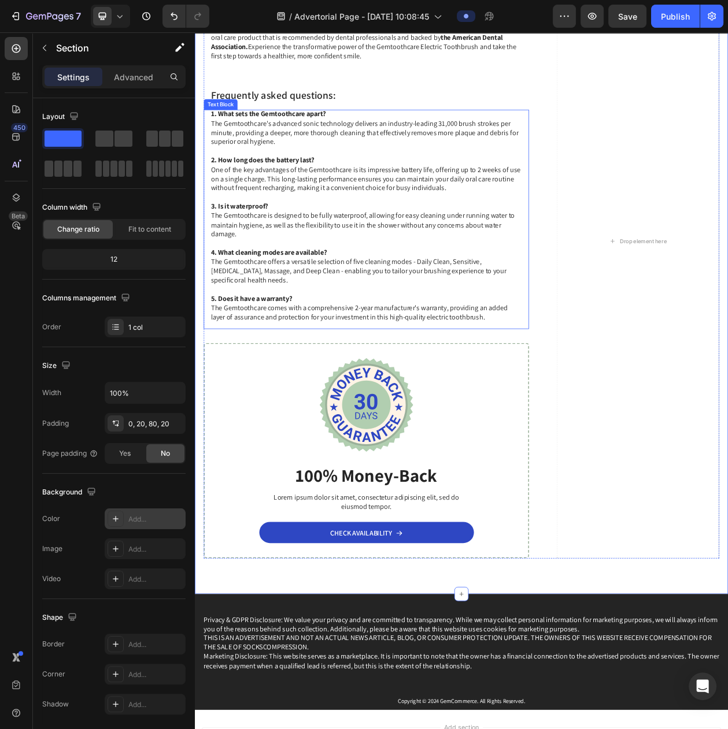
scroll to position [5580, 0]
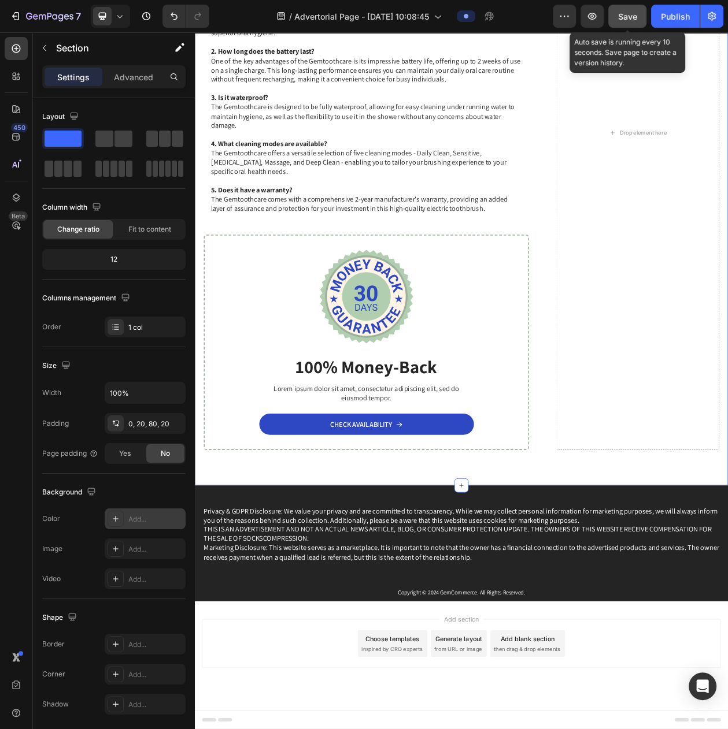
click at [636, 12] on span "Save" at bounding box center [627, 17] width 19 height 10
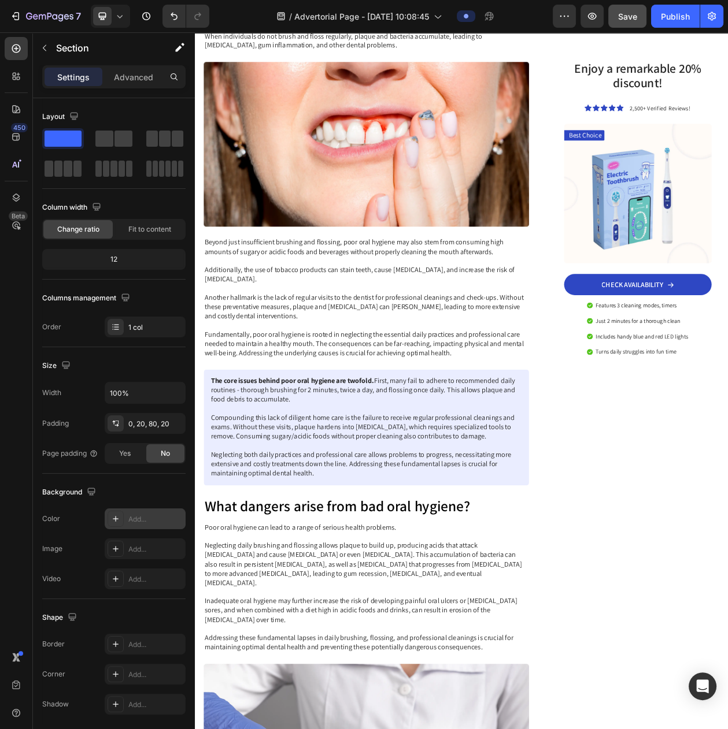
scroll to position [544, 0]
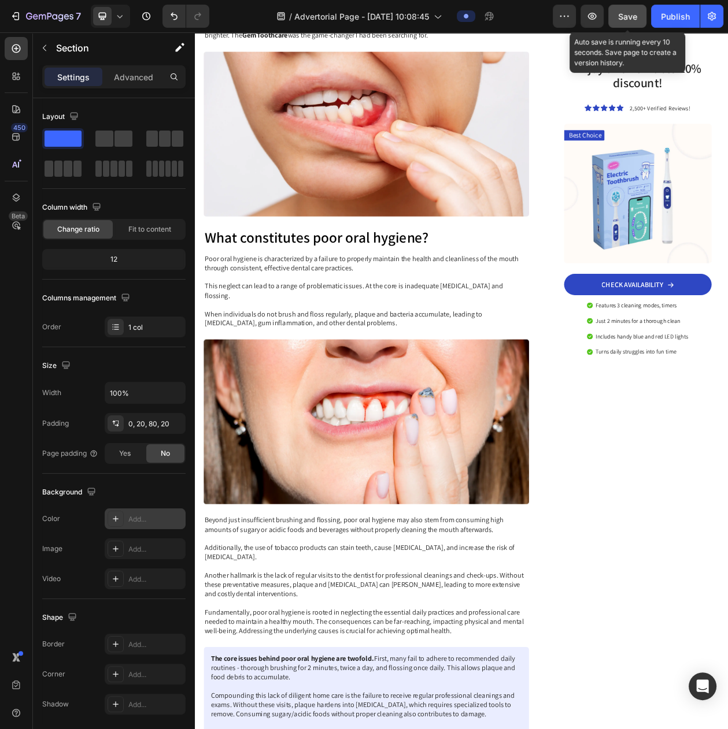
click at [614, 13] on button "Save" at bounding box center [627, 16] width 38 height 23
click at [555, 9] on button "button" at bounding box center [564, 16] width 23 height 23
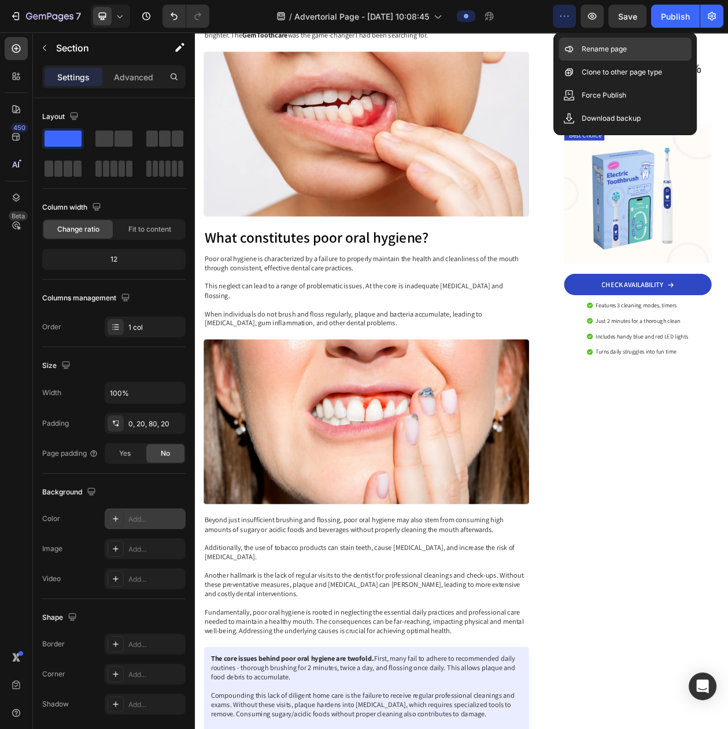
click at [603, 50] on p "Rename page" at bounding box center [603, 49] width 45 height 12
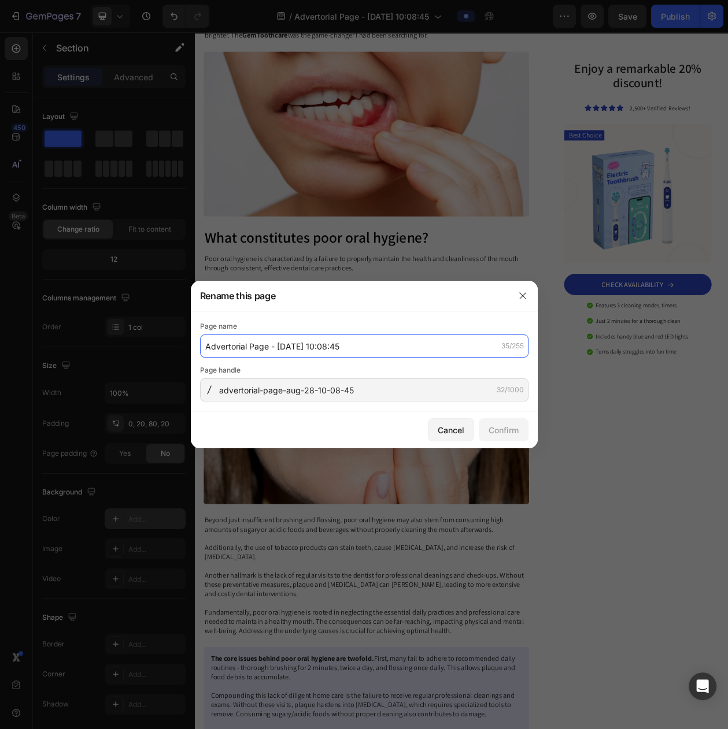
click at [258, 350] on input "Advertorial Page - [DATE] 10:08:45" at bounding box center [364, 346] width 328 height 23
click at [270, 349] on input "Advertorial Page - [DATE] 10:08:45" at bounding box center [364, 346] width 328 height 23
drag, startPoint x: 268, startPoint y: 349, endPoint x: 185, endPoint y: 353, distance: 83.3
click at [185, 353] on div "Rename this page Page name Advertorial Page - [DATE] 10:08:45 35/255 Page handl…" at bounding box center [364, 364] width 728 height 729
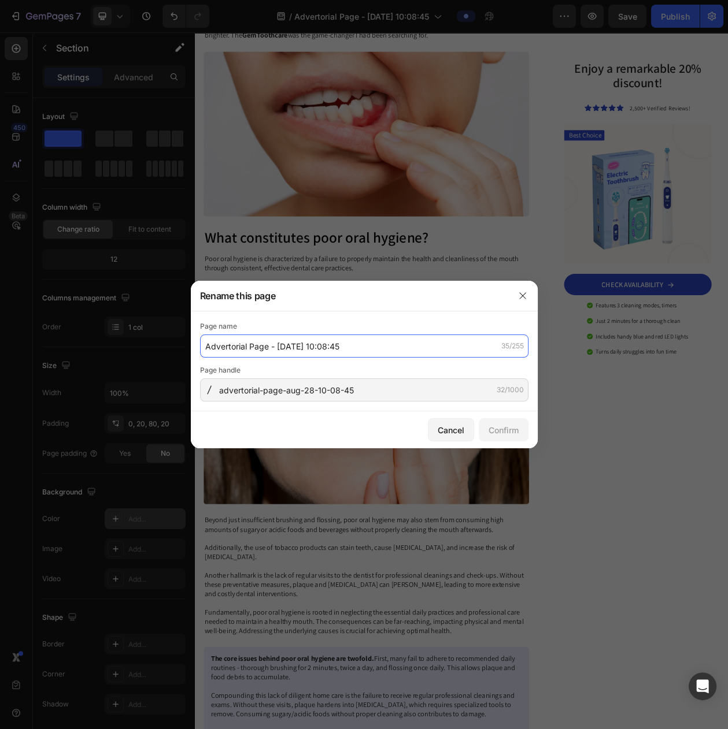
paste input "ODEIUN™ VeinGuard Herbal Spray"
type input "ODEIUN™ VeinGuard Herbal Spray - [DATE] 10:08:45"
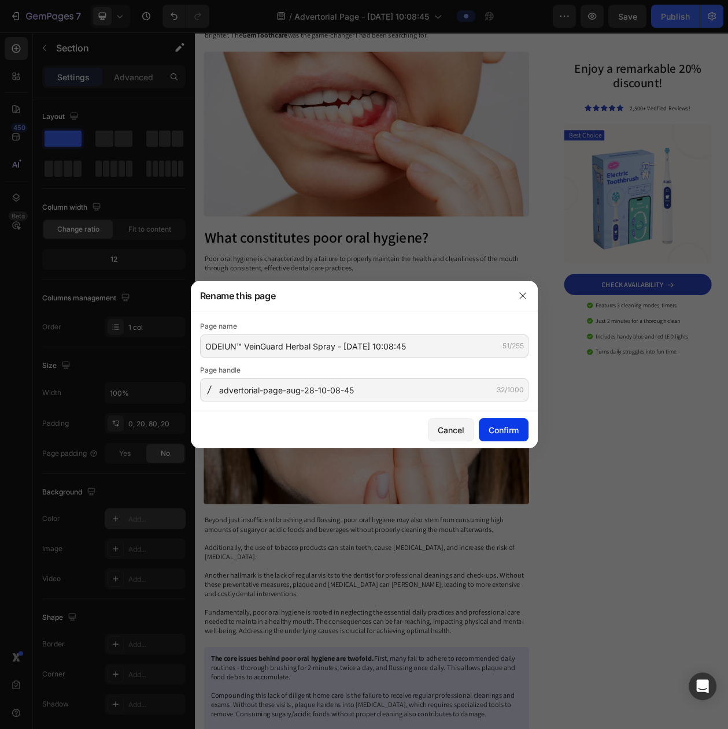
click at [513, 436] on div "Confirm" at bounding box center [503, 430] width 30 height 12
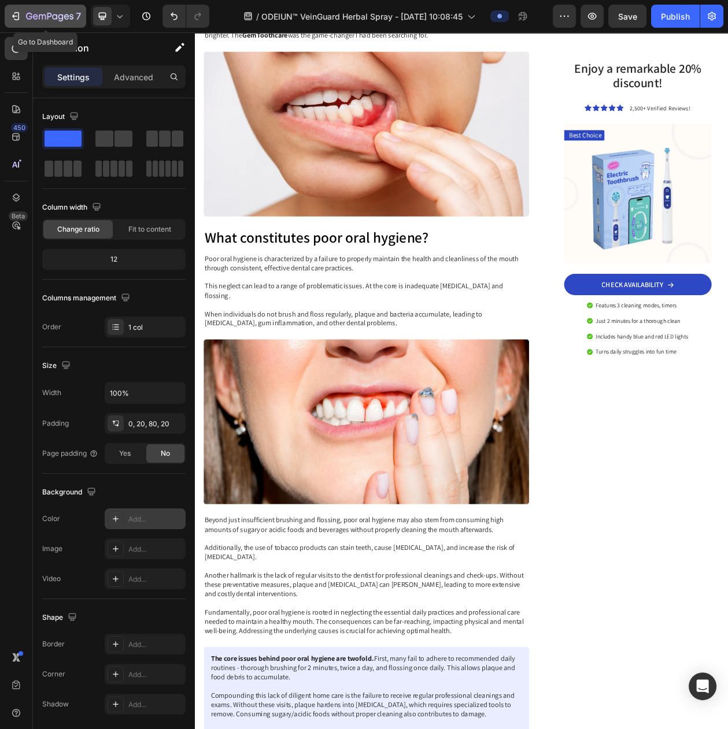
click at [48, 14] on icon "button" at bounding box center [49, 17] width 47 height 10
